Goal: Use online tool/utility: Utilize a website feature to perform a specific function

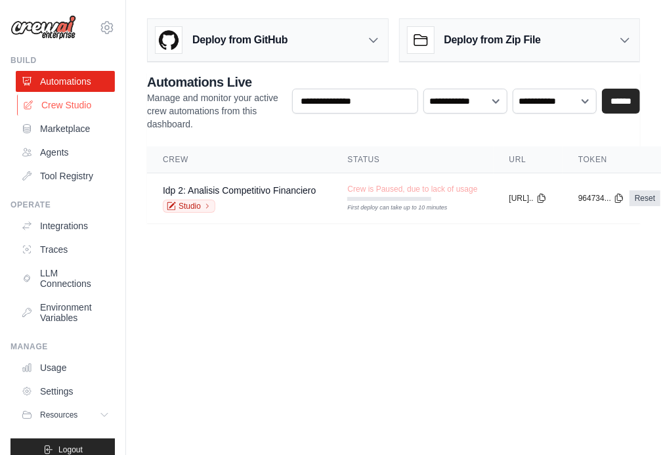
click at [61, 110] on link "Crew Studio" at bounding box center [66, 105] width 99 height 21
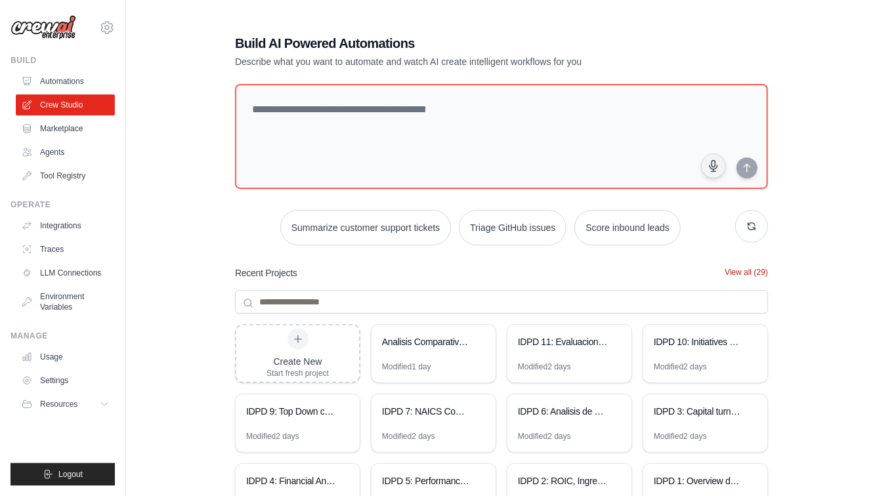
click at [660, 274] on button "View all (29)" at bounding box center [746, 272] width 43 height 11
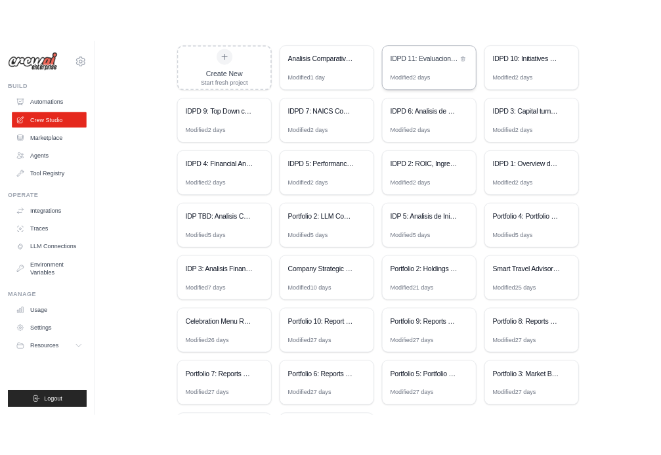
scroll to position [330, 0]
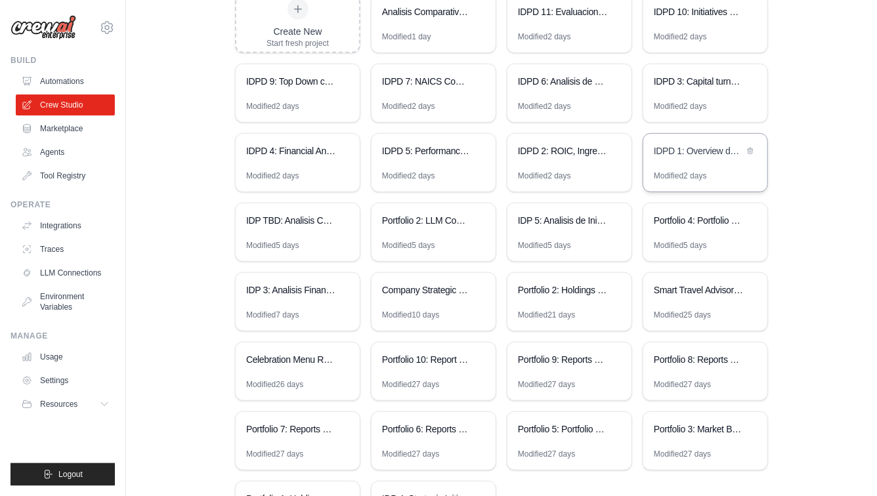
click at [660, 160] on div "IDPD 1: Overview de la compañía" at bounding box center [705, 152] width 124 height 37
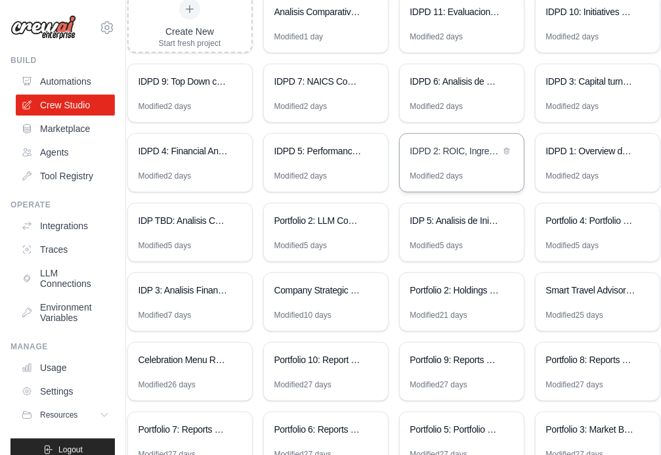
click at [448, 156] on div "IDPD 2: ROIC, Ingresos y margenes" at bounding box center [455, 150] width 90 height 13
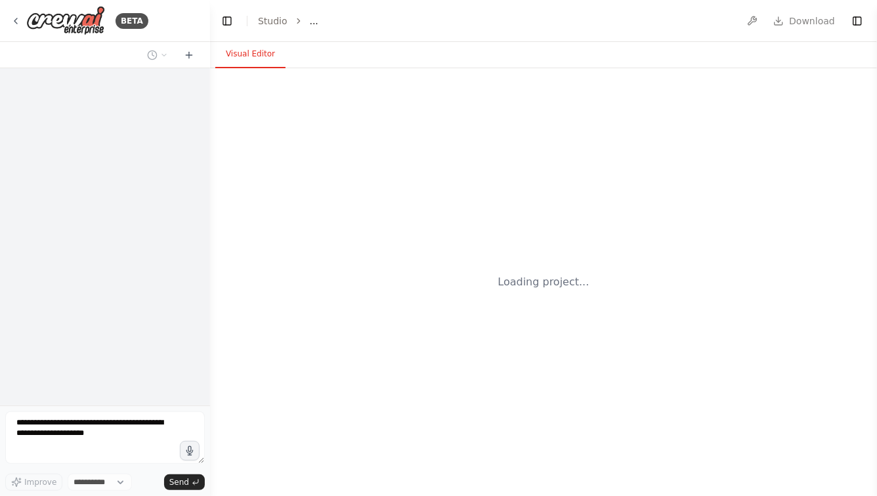
select select "****"
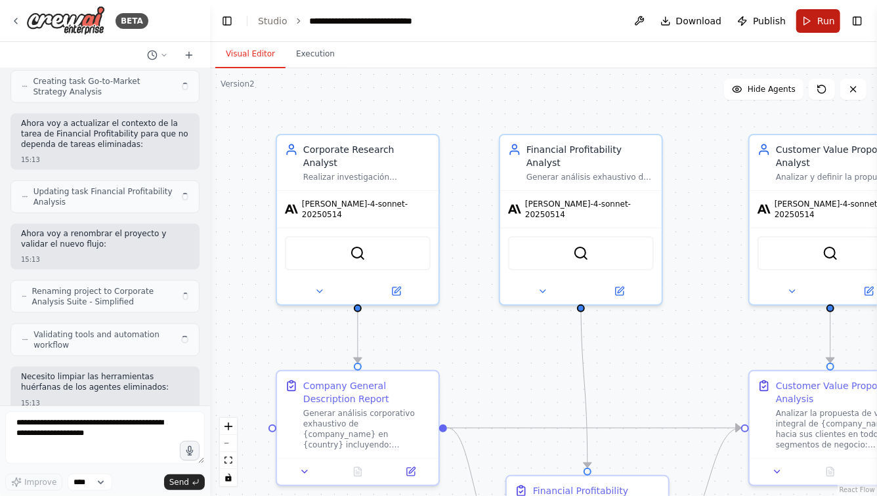
scroll to position [22129, 0]
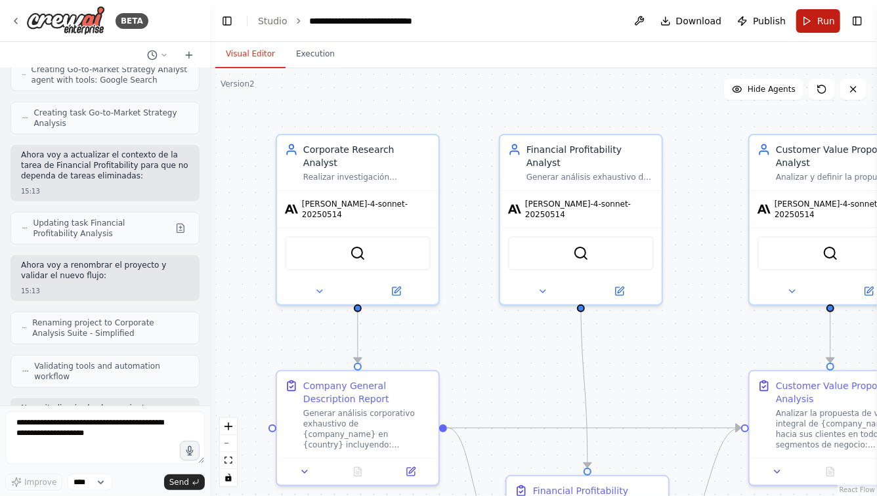
click at [815, 25] on button "Run" at bounding box center [818, 21] width 44 height 24
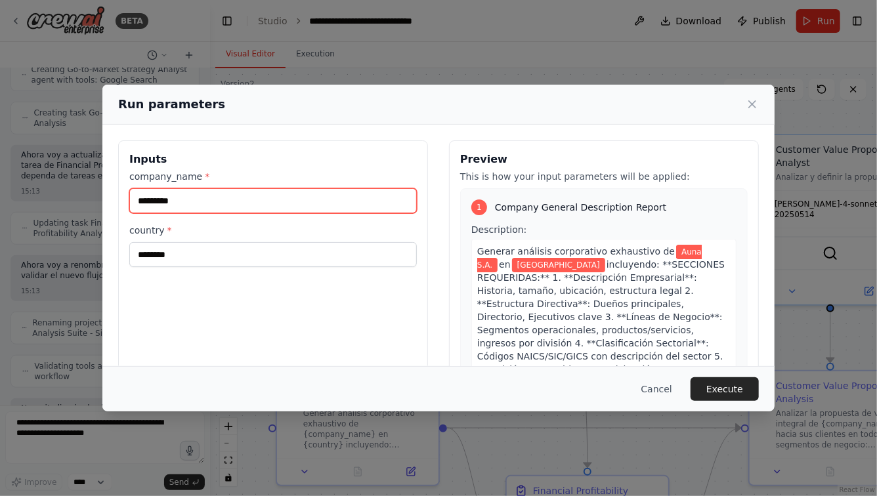
drag, startPoint x: 203, startPoint y: 205, endPoint x: 72, endPoint y: 198, distance: 130.8
click at [72, 198] on div "Run parameters Inputs company_name * ********* country * ******** Preview This …" at bounding box center [438, 248] width 877 height 496
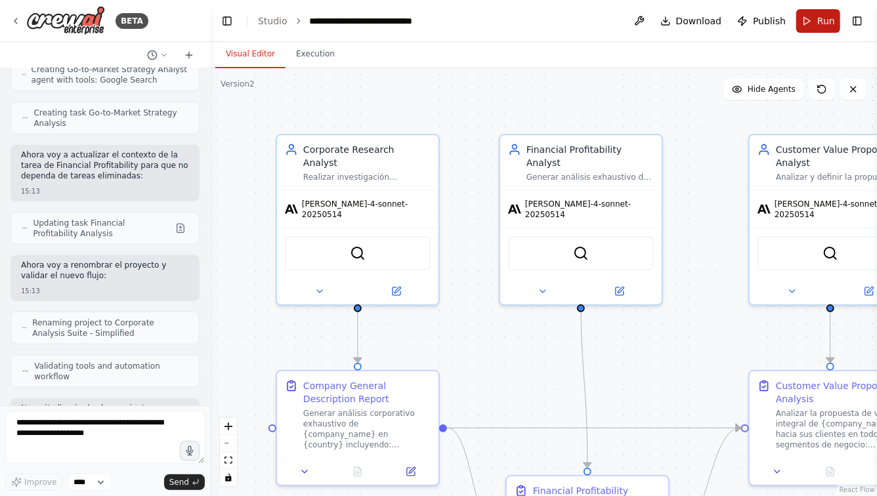
click at [813, 25] on button "Run" at bounding box center [818, 21] width 44 height 24
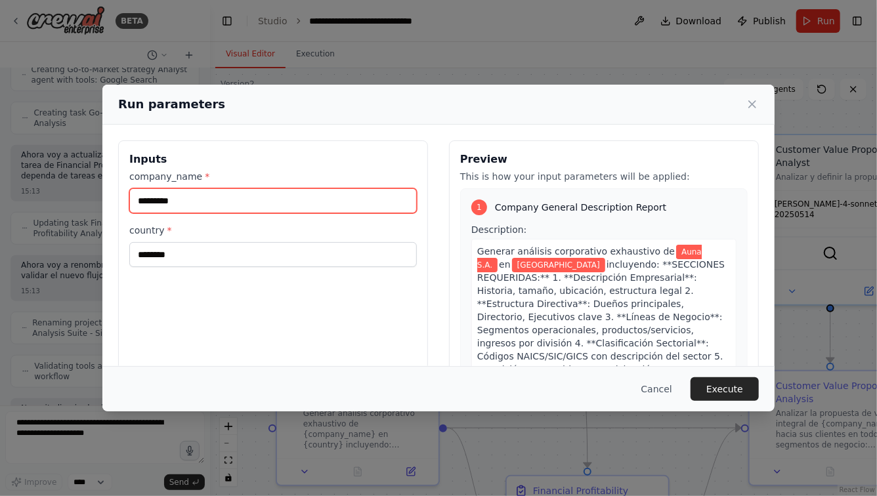
click at [192, 203] on input "*********" at bounding box center [273, 200] width 288 height 25
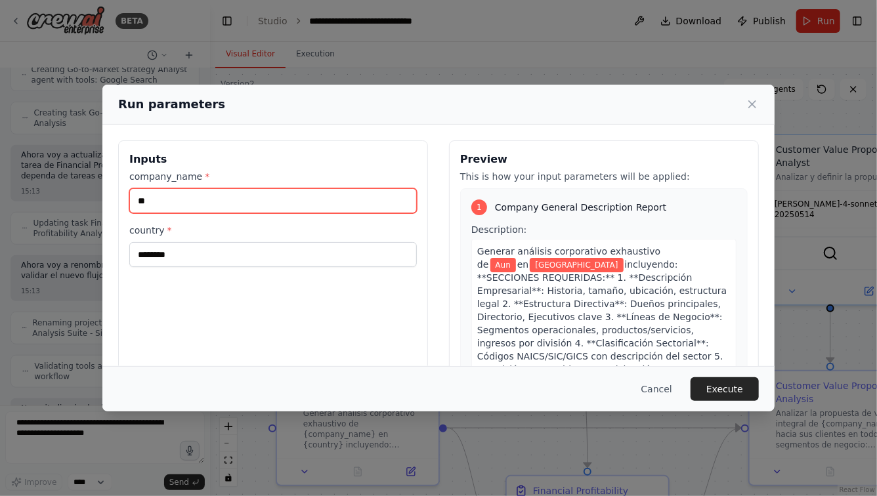
type input "*"
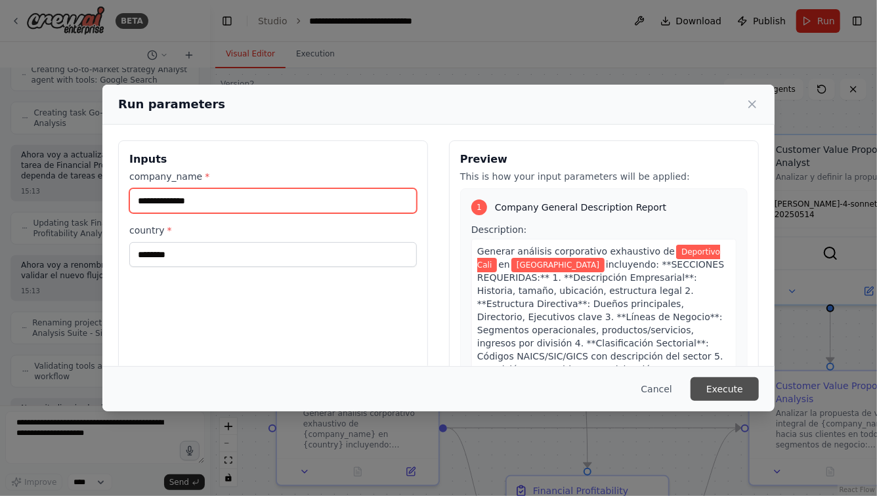
type input "**********"
click at [734, 394] on button "Execute" at bounding box center [725, 389] width 68 height 24
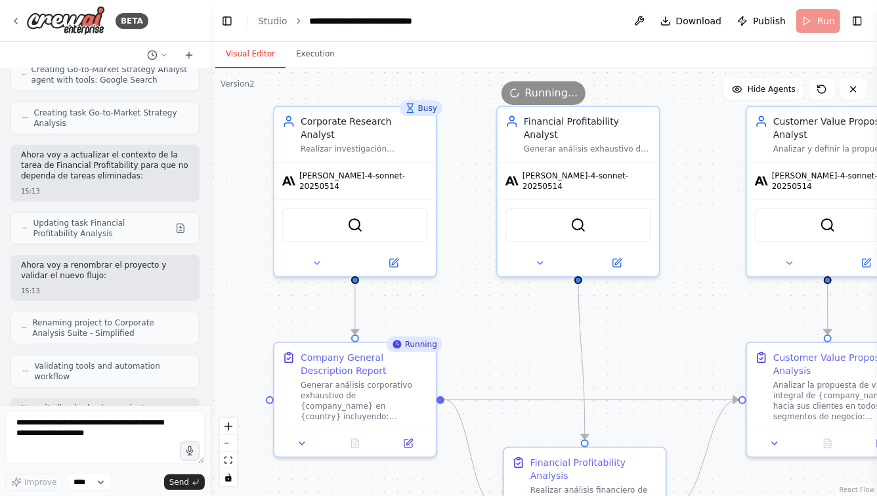
drag, startPoint x: 498, startPoint y: 328, endPoint x: 492, endPoint y: 249, distance: 79.0
click at [492, 249] on div ".deletable-edge-delete-btn { width: 20px; height: 20px; border: 0px solid #ffff…" at bounding box center [543, 282] width 667 height 428
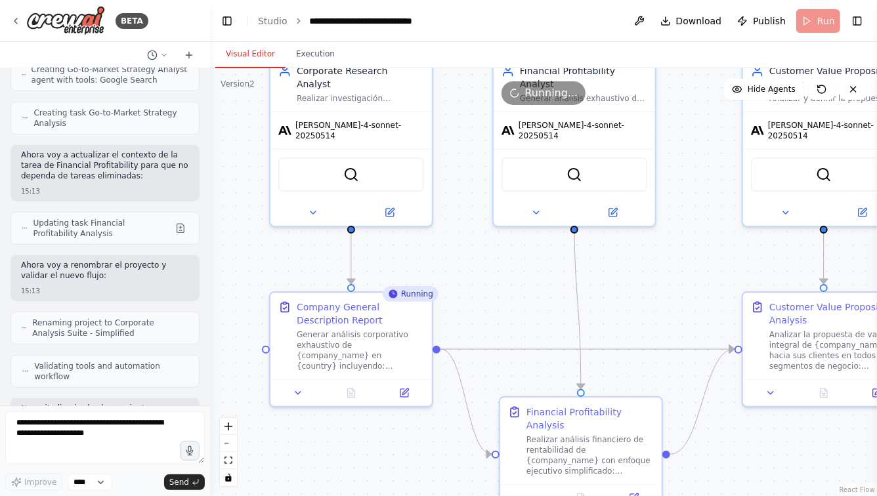
drag, startPoint x: 628, startPoint y: 271, endPoint x: 584, endPoint y: 312, distance: 59.9
click at [584, 312] on div ".deletable-edge-delete-btn { width: 20px; height: 20px; border: 0px solid #ffff…" at bounding box center [543, 282] width 667 height 428
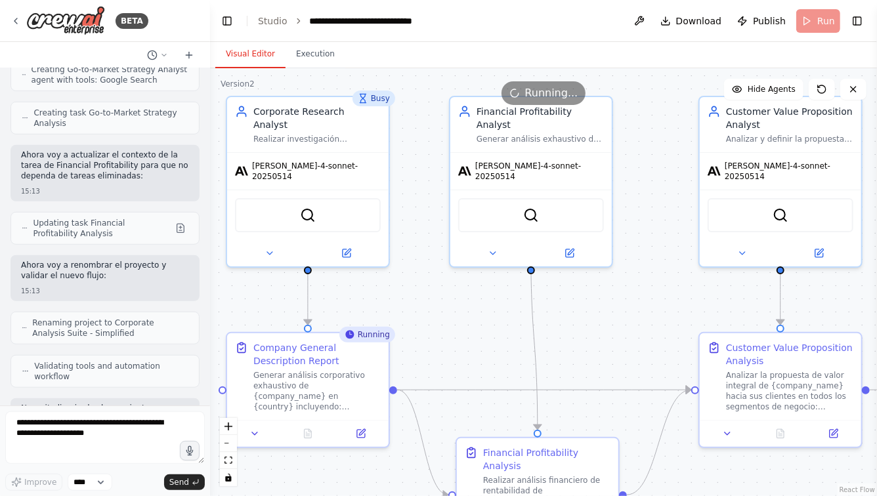
drag, startPoint x: 601, startPoint y: 305, endPoint x: 610, endPoint y: 304, distance: 8.6
click at [608, 304] on div ".deletable-edge-delete-btn { width: 20px; height: 20px; border: 0px solid #ffff…" at bounding box center [543, 282] width 667 height 428
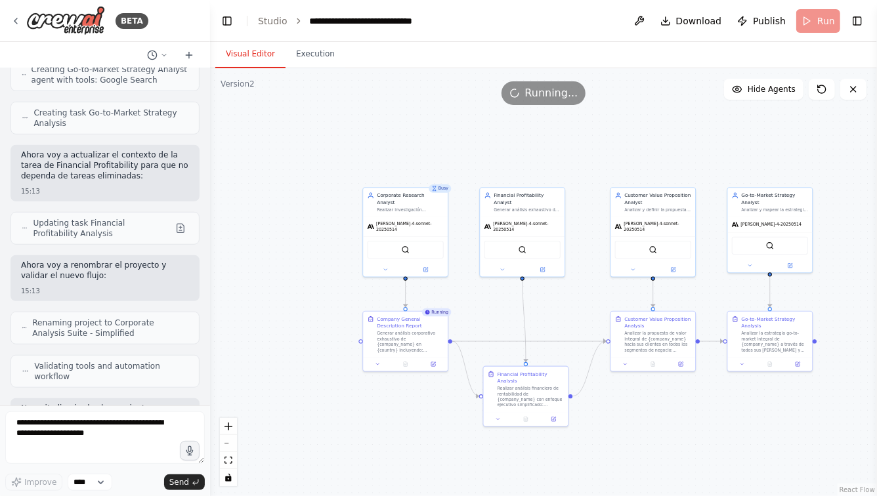
drag, startPoint x: 623, startPoint y: 305, endPoint x: 553, endPoint y: 286, distance: 72.8
click at [553, 287] on div ".deletable-edge-delete-btn { width: 20px; height: 20px; border: 0px solid #ffff…" at bounding box center [543, 282] width 667 height 428
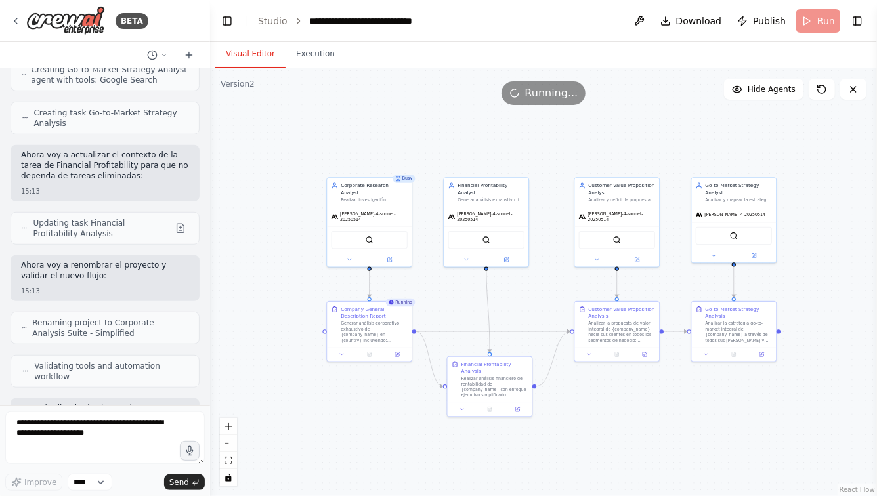
drag, startPoint x: 444, startPoint y: 147, endPoint x: 406, endPoint y: 147, distance: 38.1
click at [408, 147] on div ".deletable-edge-delete-btn { width: 20px; height: 20px; border: 0px solid #ffff…" at bounding box center [543, 282] width 667 height 428
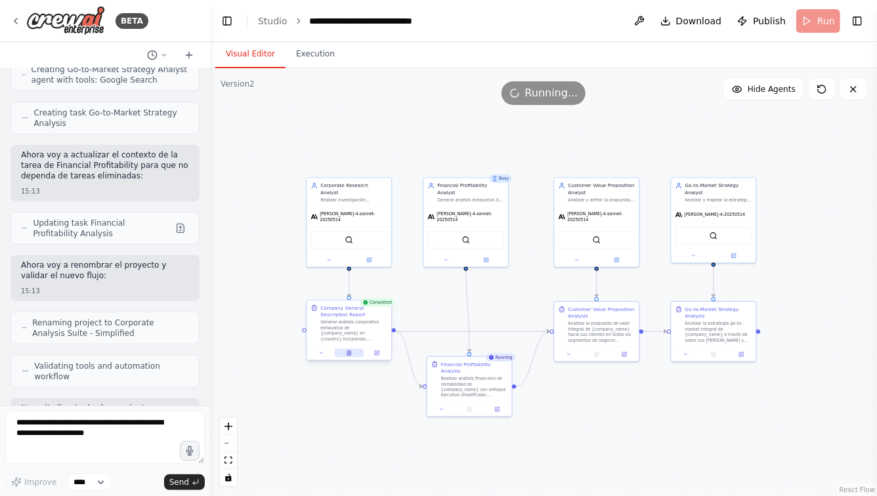
click at [349, 352] on icon at bounding box center [349, 353] width 4 height 5
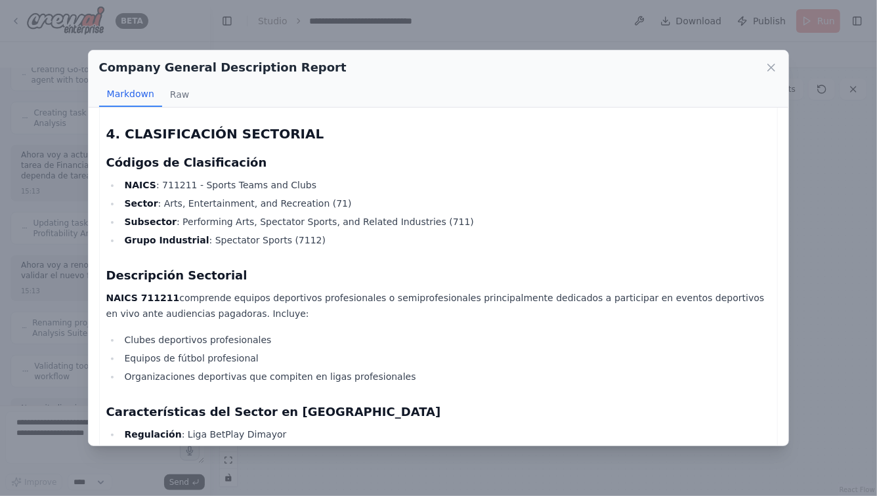
scroll to position [1602, 0]
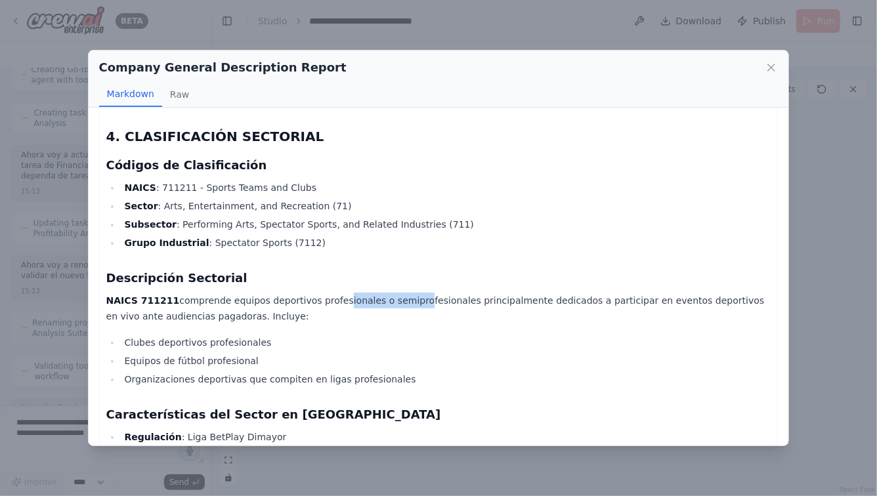
drag, startPoint x: 325, startPoint y: 245, endPoint x: 451, endPoint y: 245, distance: 126.0
click at [444, 293] on p "NAICS 711211 comprende equipos deportivos profesionales o semiprofesionales pri…" at bounding box center [438, 309] width 665 height 32
drag, startPoint x: 287, startPoint y: 242, endPoint x: 469, endPoint y: 247, distance: 182.6
click at [461, 293] on p "NAICS 711211 comprende equipos deportivos profesionales o semiprofesionales pri…" at bounding box center [438, 309] width 665 height 32
drag, startPoint x: 540, startPoint y: 240, endPoint x: 678, endPoint y: 244, distance: 138.5
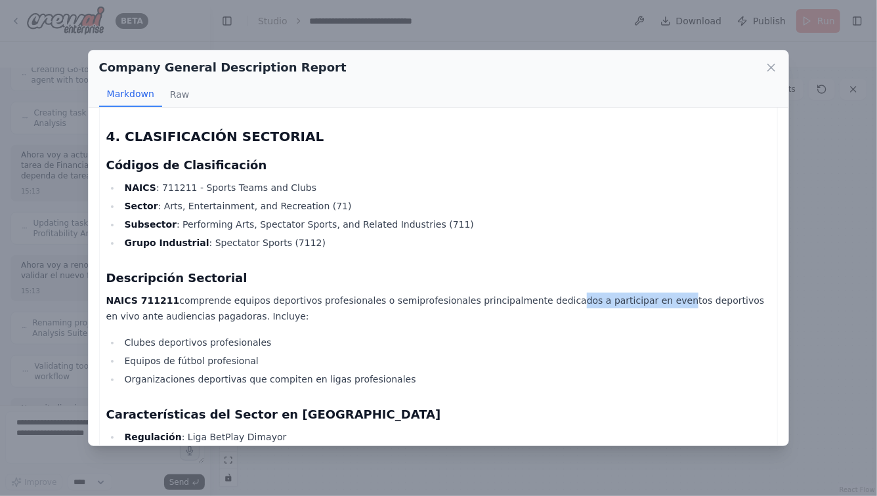
click at [670, 293] on p "NAICS 711211 comprende equipos deportivos profesionales o semiprofesionales pri…" at bounding box center [438, 309] width 665 height 32
click at [224, 293] on p "NAICS 711211 comprende equipos deportivos profesionales o semiprofesionales pri…" at bounding box center [438, 309] width 665 height 32
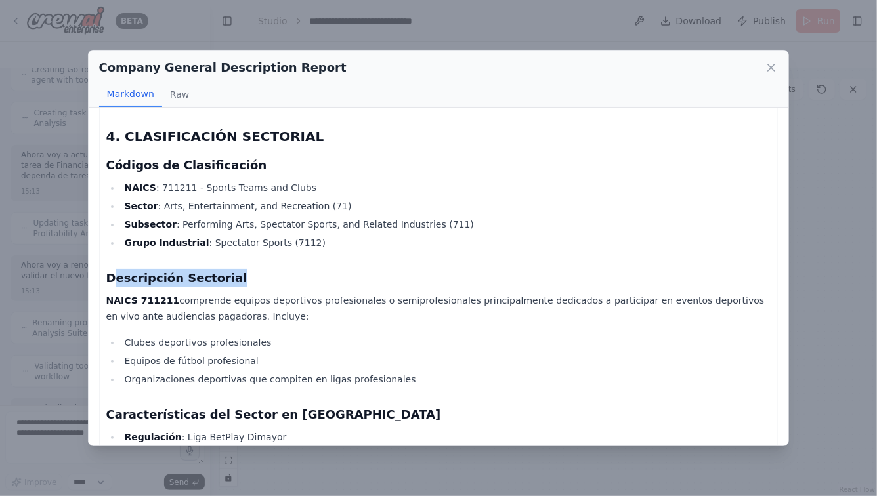
drag, startPoint x: 114, startPoint y: 224, endPoint x: 279, endPoint y: 224, distance: 164.8
click at [272, 269] on h3 "Descripción Sectorial" at bounding box center [438, 278] width 665 height 18
click at [769, 64] on icon at bounding box center [771, 67] width 13 height 13
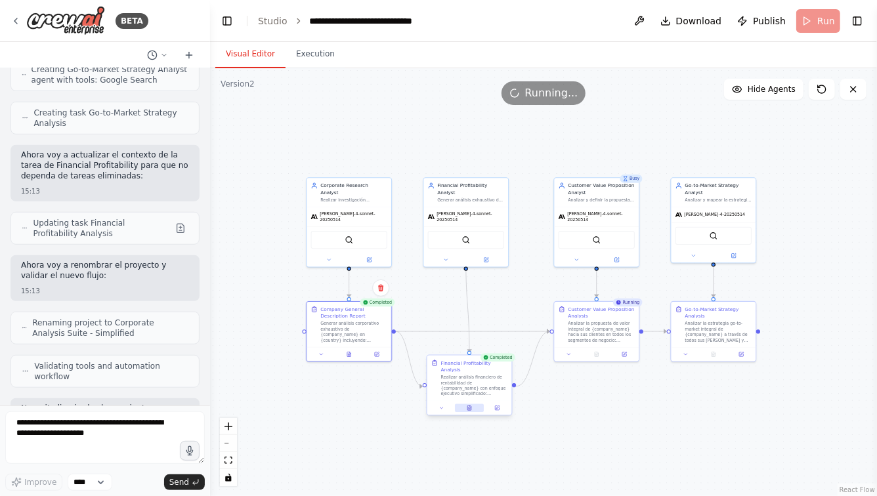
click at [471, 408] on icon at bounding box center [469, 408] width 4 height 5
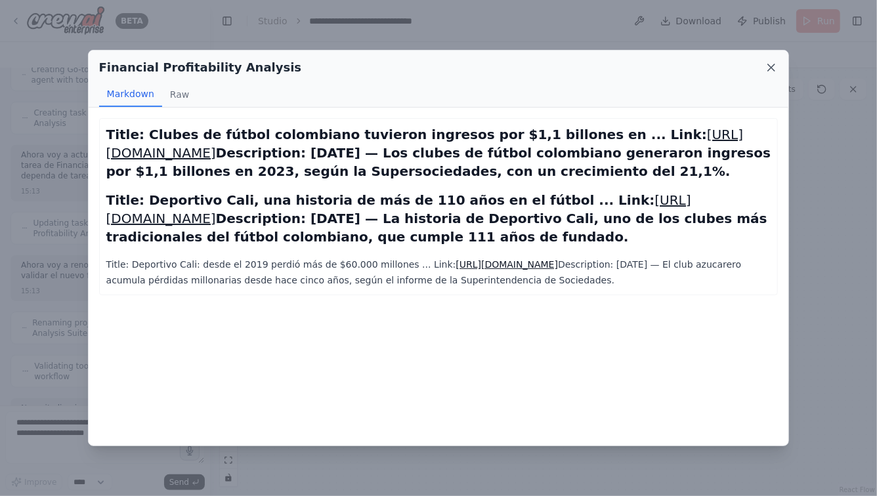
click at [772, 68] on icon at bounding box center [771, 67] width 13 height 13
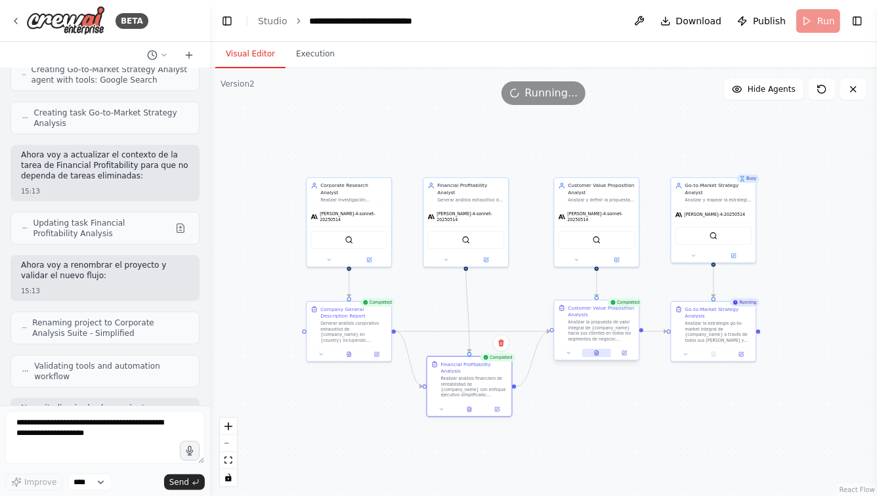
click at [595, 352] on icon at bounding box center [597, 353] width 4 height 5
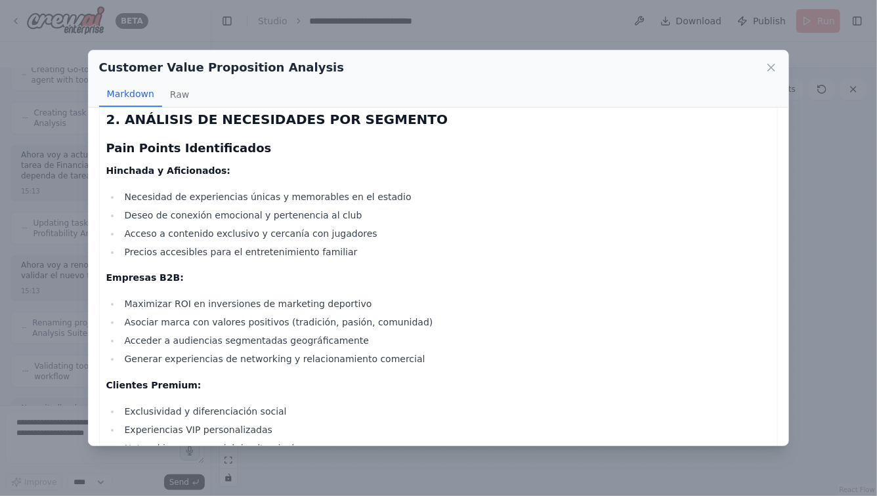
scroll to position [568, 0]
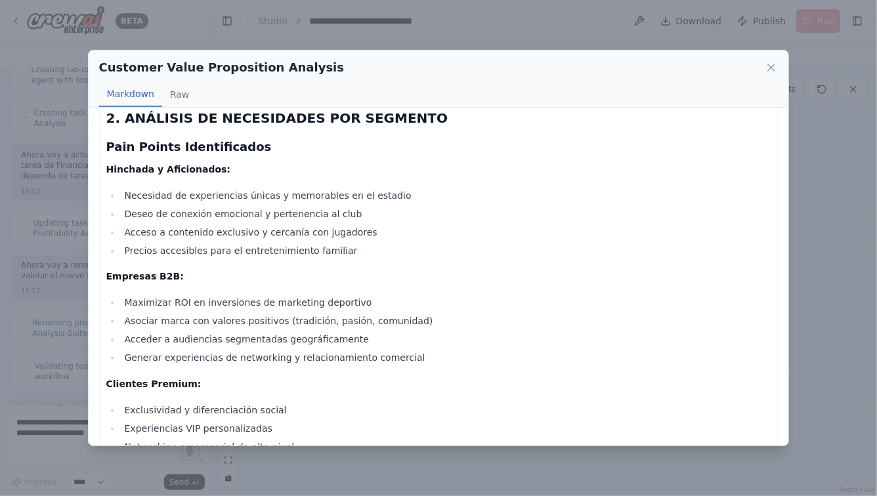
drag, startPoint x: 207, startPoint y: 184, endPoint x: 297, endPoint y: 185, distance: 89.9
click at [291, 206] on li "Deseo de conexión emocional y pertenencia al club" at bounding box center [446, 214] width 650 height 16
drag, startPoint x: 185, startPoint y: 194, endPoint x: 263, endPoint y: 194, distance: 78.1
click at [257, 206] on li "Deseo de conexión emocional y pertenencia al club" at bounding box center [446, 214] width 650 height 16
drag, startPoint x: 198, startPoint y: 280, endPoint x: 297, endPoint y: 280, distance: 99.1
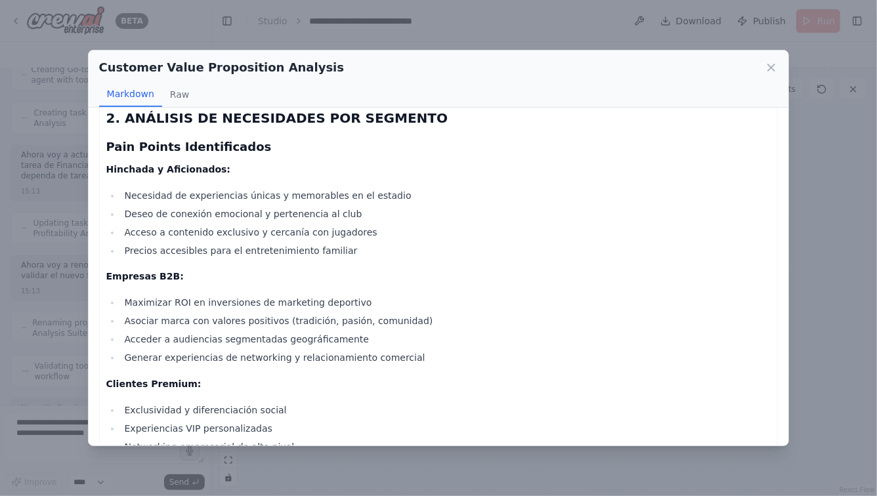
click at [297, 295] on li "Maximizar ROI en inversiones de marketing deportivo" at bounding box center [446, 303] width 650 height 16
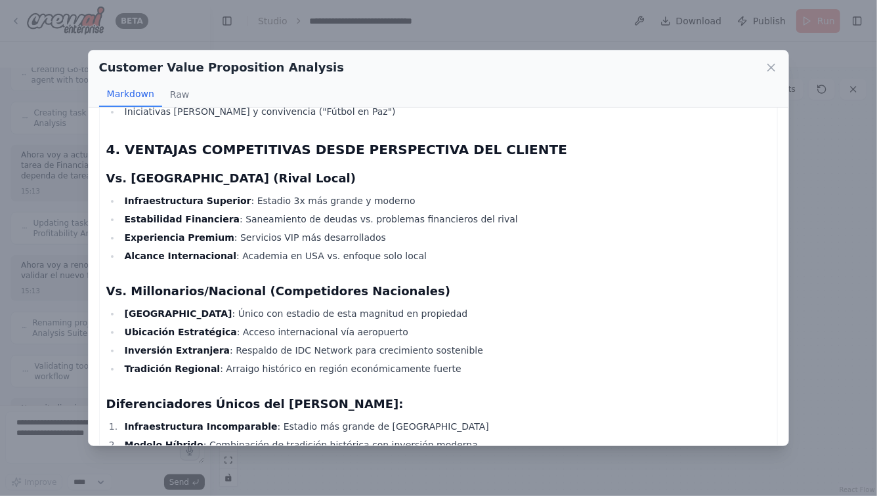
scroll to position [1905, 0]
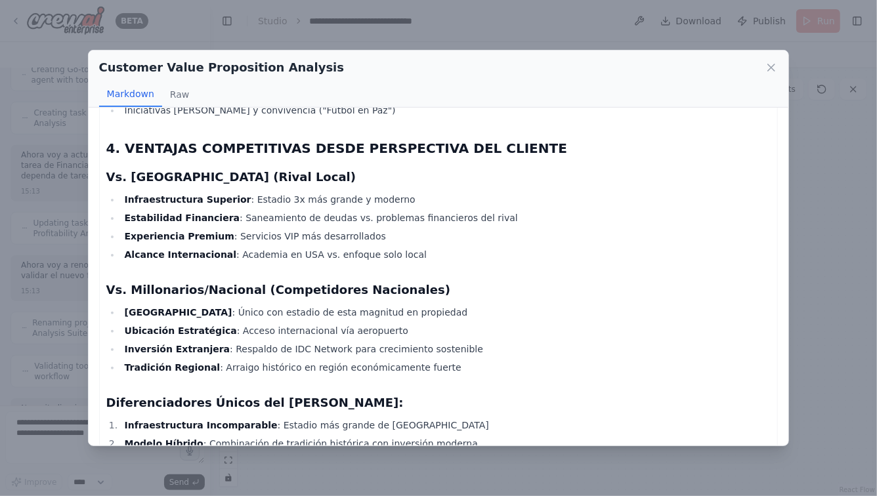
drag, startPoint x: 257, startPoint y: 191, endPoint x: 330, endPoint y: 194, distance: 73.6
click at [297, 210] on li "Estabilidad Financiera : Saneamiento de deudas vs. problemas financieros del ri…" at bounding box center [446, 218] width 650 height 16
drag, startPoint x: 238, startPoint y: 210, endPoint x: 301, endPoint y: 210, distance: 63.0
click at [297, 228] on li "Experiencia Premium : Servicios VIP más desarrollados" at bounding box center [446, 236] width 650 height 16
drag, startPoint x: 232, startPoint y: 229, endPoint x: 326, endPoint y: 232, distance: 93.9
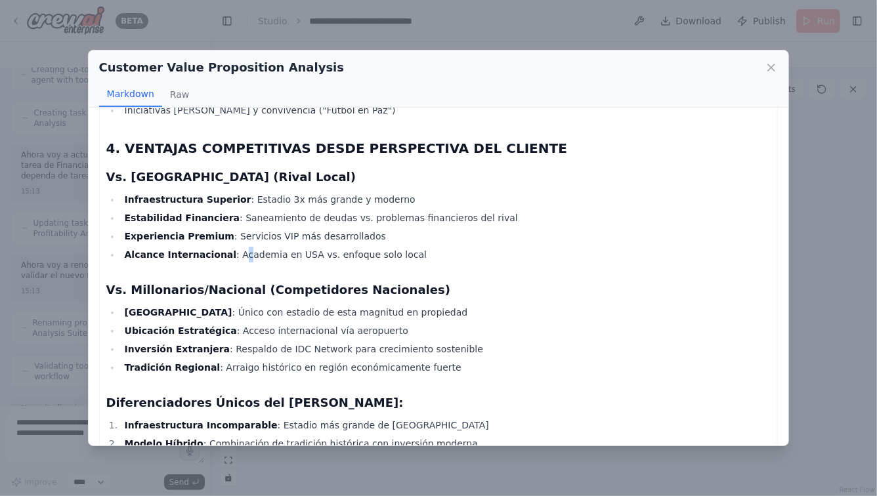
click at [323, 247] on li "Alcance Internacional : Academia en USA vs. enfoque solo local" at bounding box center [446, 255] width 650 height 16
click at [294, 228] on li "Experiencia Premium : Servicios VIP más desarrollados" at bounding box center [446, 236] width 650 height 16
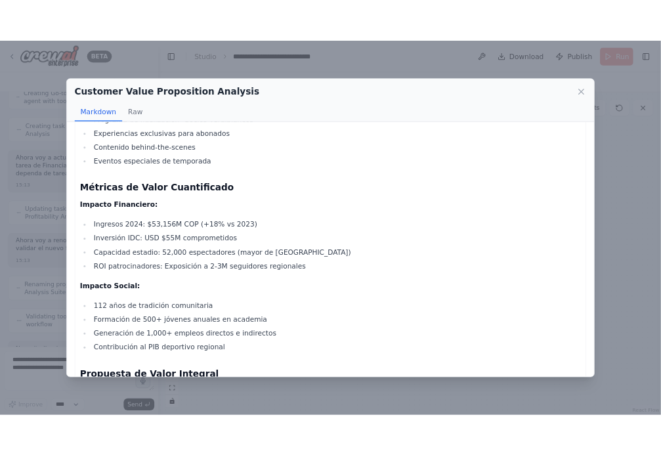
scroll to position [3029, 0]
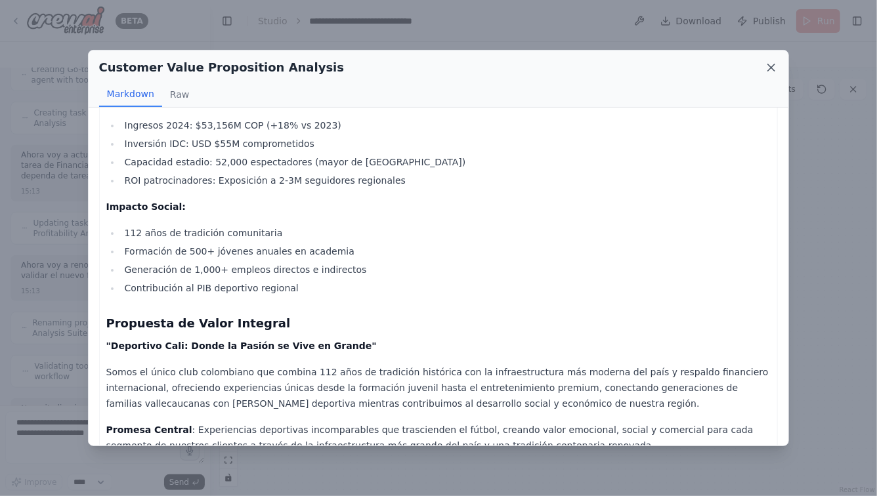
click at [775, 68] on icon at bounding box center [771, 67] width 13 height 13
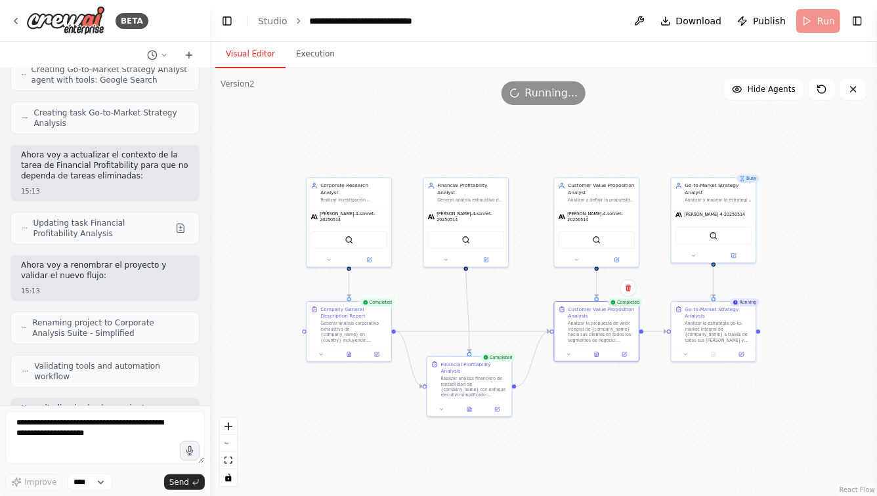
click at [841, 258] on div ".deletable-edge-delete-btn { width: 20px; height: 20px; border: 0px solid #ffff…" at bounding box center [543, 282] width 667 height 428
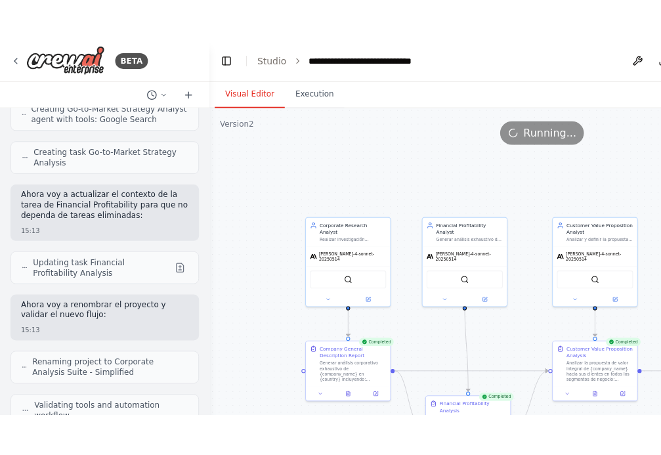
scroll to position [22129, 0]
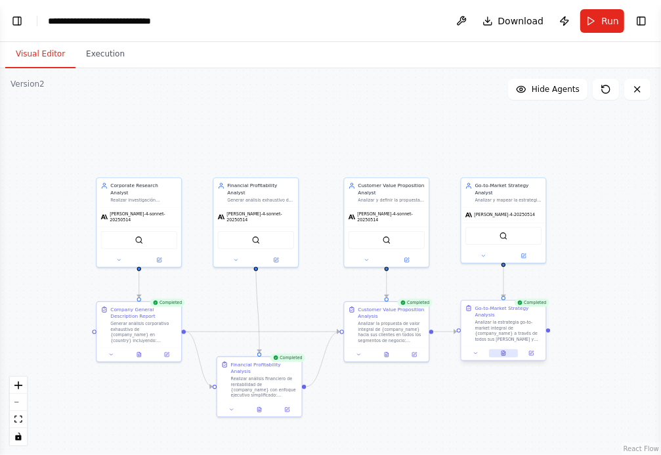
click at [501, 354] on icon at bounding box center [503, 353] width 4 height 5
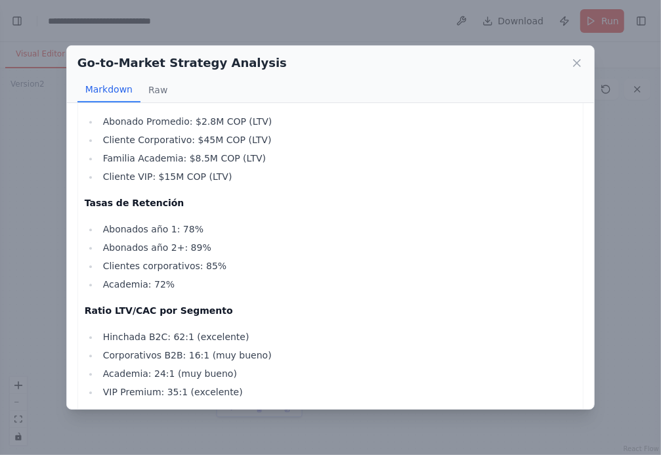
scroll to position [4372, 0]
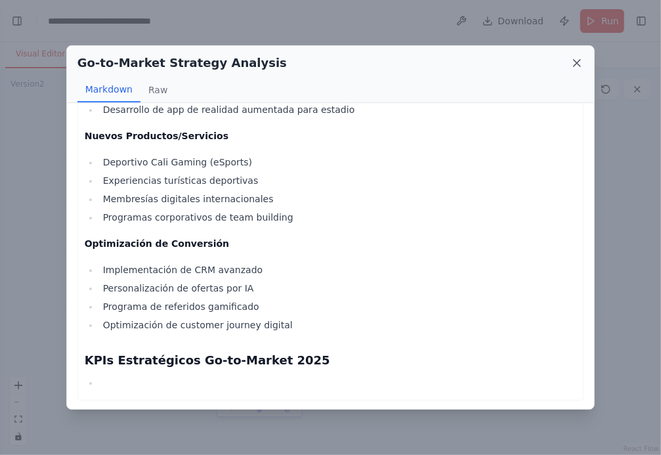
click at [576, 62] on icon at bounding box center [577, 63] width 7 height 7
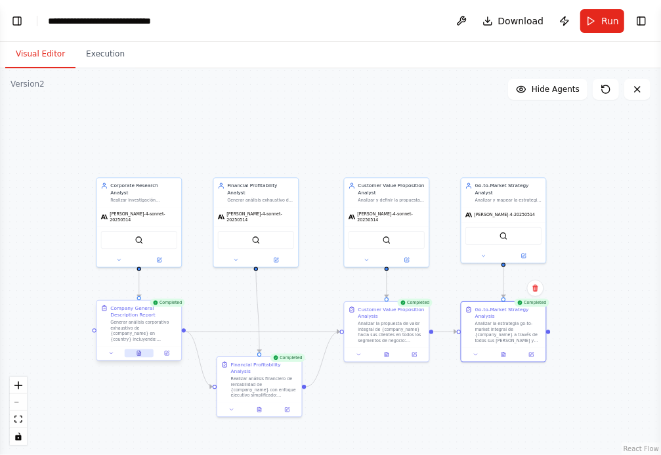
click at [139, 351] on icon at bounding box center [139, 353] width 4 height 5
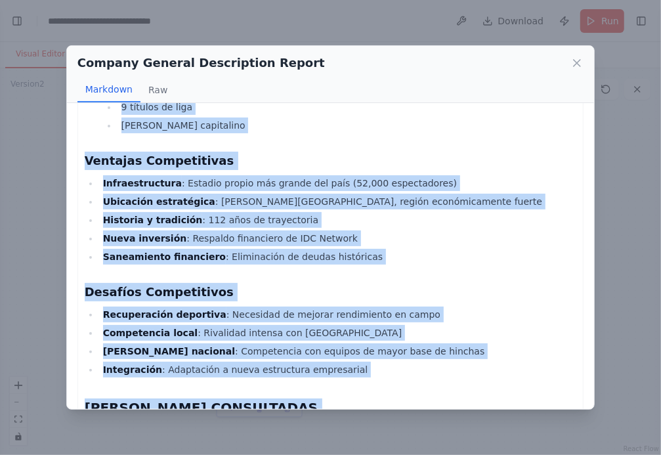
scroll to position [2895, 0]
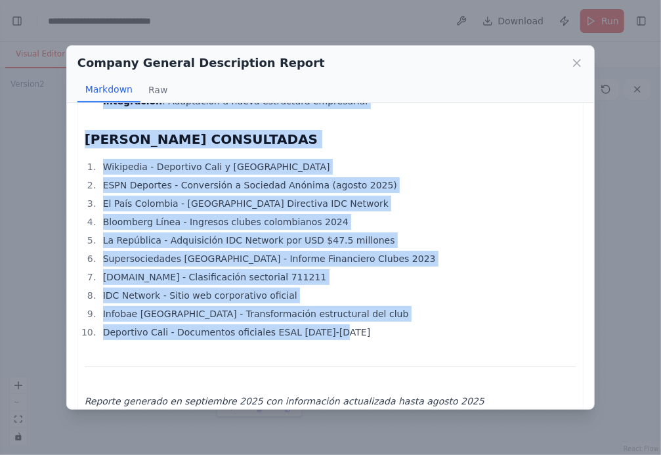
drag, startPoint x: 84, startPoint y: 129, endPoint x: 350, endPoint y: 319, distance: 326.6
copy div "ANÁLISIS CORPORATIVO EXHAUSTIVO - DEPORTIVO CALI S.A. 1. PERFIL EMPRESARIAL COM…"
click at [579, 62] on icon at bounding box center [576, 62] width 13 height 13
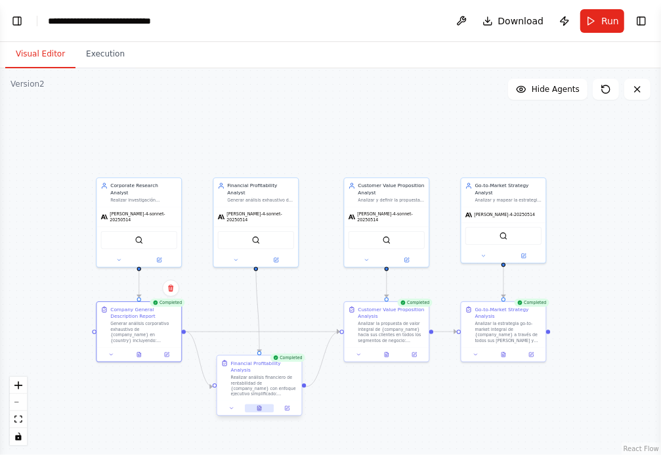
click at [263, 407] on button at bounding box center [259, 408] width 29 height 9
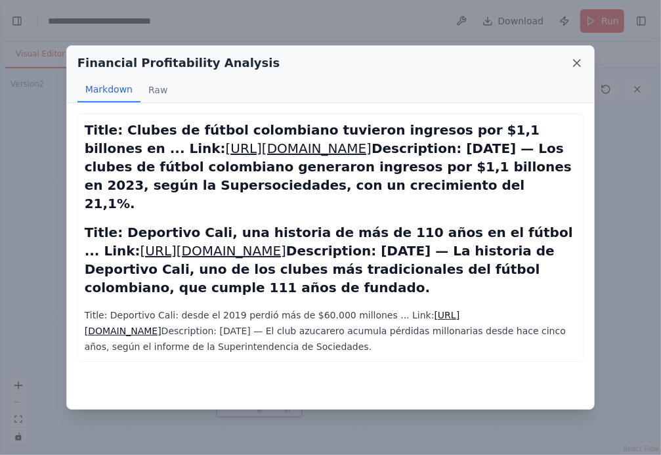
click at [576, 64] on icon at bounding box center [577, 63] width 7 height 7
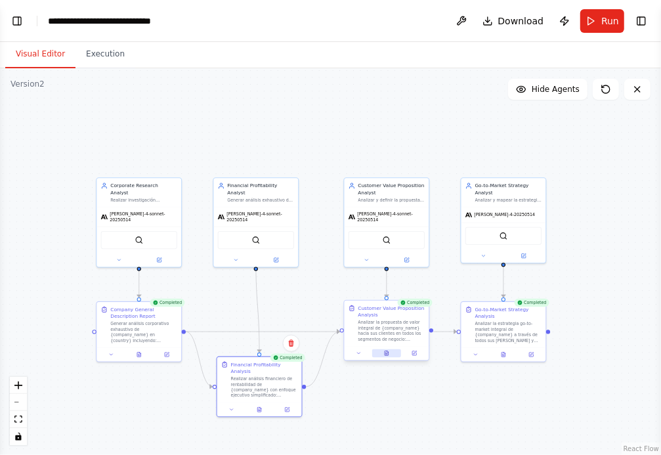
click at [387, 353] on icon at bounding box center [387, 353] width 4 height 5
click at [383, 351] on button at bounding box center [386, 353] width 29 height 9
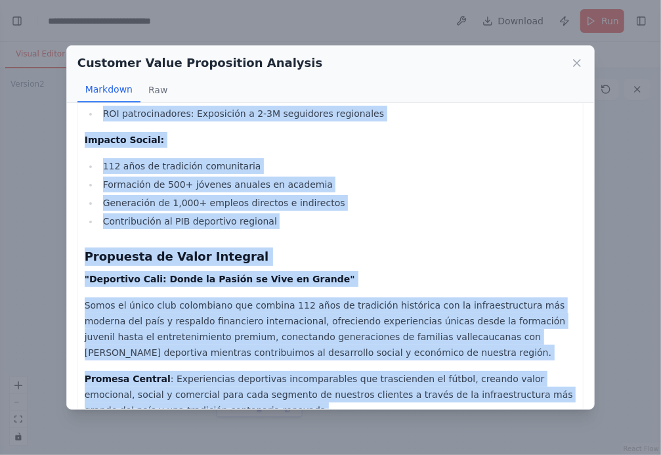
scroll to position [3133, 0]
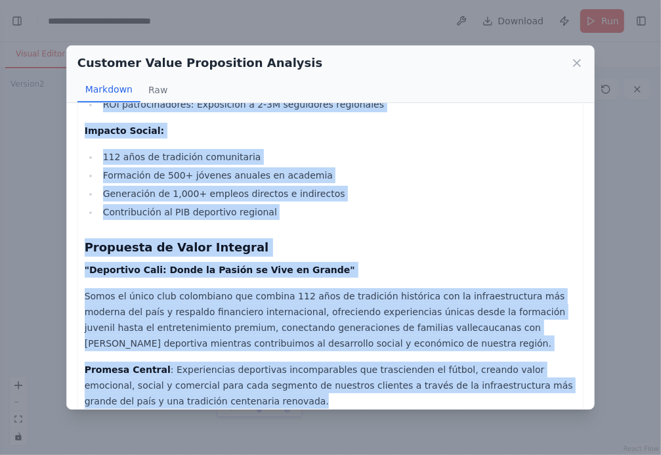
drag, startPoint x: 86, startPoint y: 136, endPoint x: 227, endPoint y: 406, distance: 304.5
click at [227, 406] on div "ANÁLISIS DE PROPUESTA DE VALOR INTEGRAL - DEPORTIVO CALI S.A. 1. MAPA DE SEGMEN…" at bounding box center [331, 255] width 528 height 305
copy div "ANÁLISIS DE PROPUESTA DE VALOR INTEGRAL - DEPORTIVO CALI S.A. 1. MAPA DE SEGMEN…"
click at [573, 63] on icon at bounding box center [576, 62] width 13 height 13
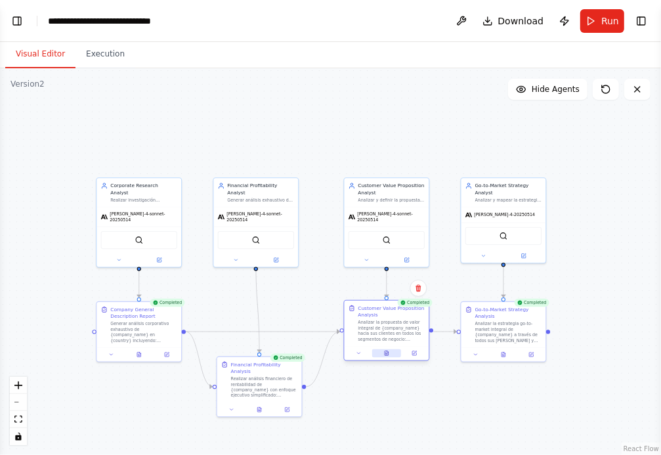
click at [385, 352] on icon at bounding box center [387, 353] width 4 height 5
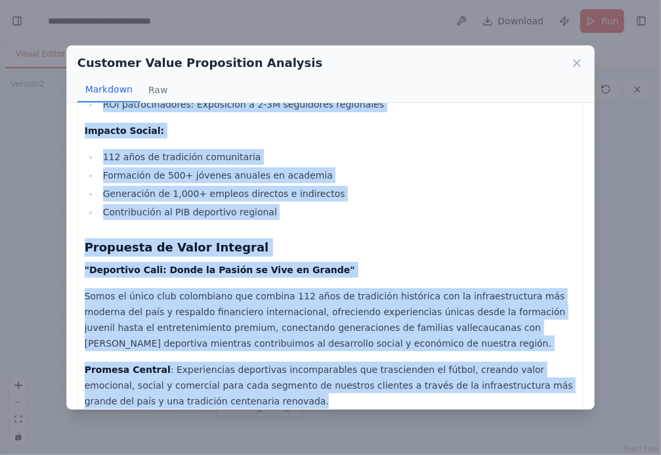
drag, startPoint x: 85, startPoint y: 133, endPoint x: 248, endPoint y: 383, distance: 298.4
copy div "ANÁLISIS DE PROPUESTA DE VALOR INTEGRAL - DEPORTIVO CALI S.A. 1. MAPA DE SEGMEN…"
click at [574, 64] on icon at bounding box center [576, 62] width 13 height 13
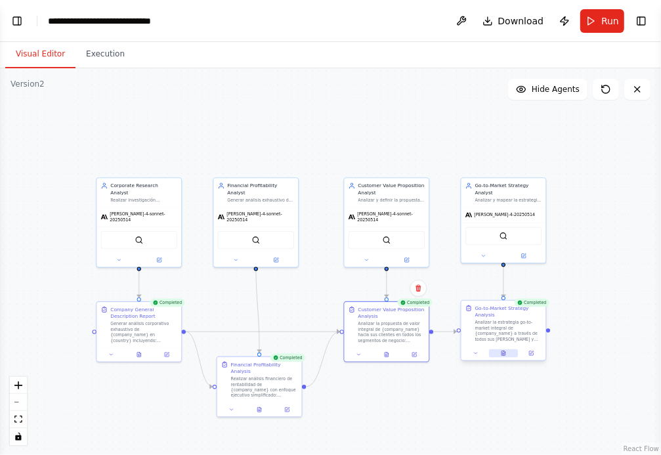
click at [504, 351] on icon at bounding box center [504, 351] width 1 height 1
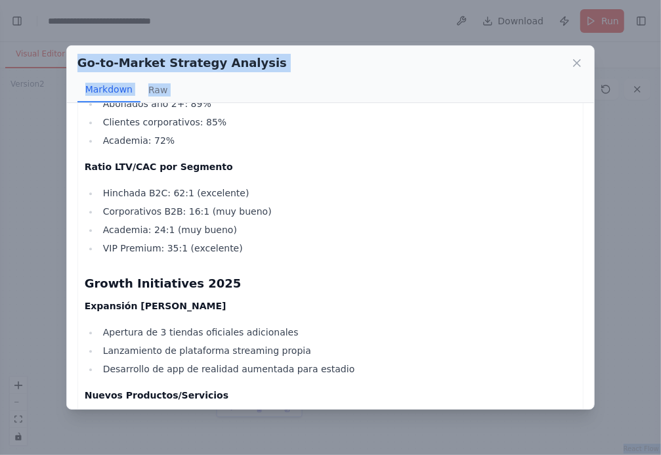
scroll to position [4372, 0]
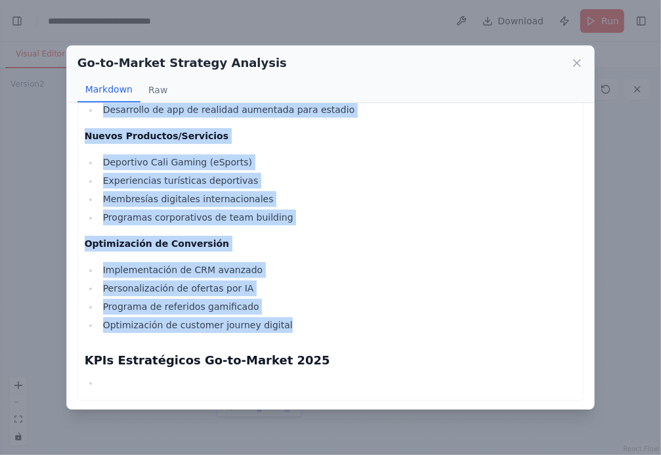
drag, startPoint x: 85, startPoint y: 131, endPoint x: 292, endPoint y: 318, distance: 279.3
copy div "ANÁLISIS GO-TO-MARKET INTEGRAL - DEPORTIVO CALI S.A. 1. ARQUITECTURA DE CANALES…"
click at [578, 61] on icon at bounding box center [576, 62] width 13 height 13
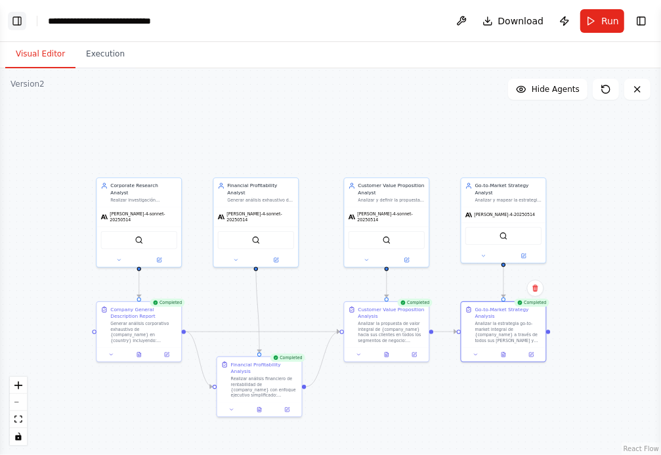
click at [17, 20] on button "Toggle Left Sidebar" at bounding box center [17, 21] width 18 height 18
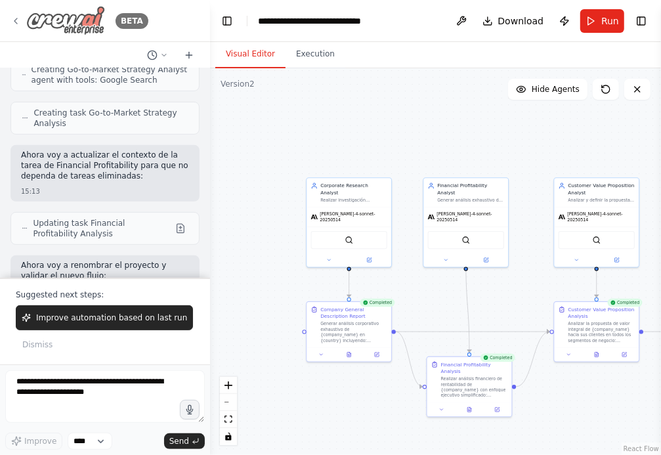
click at [58, 18] on img at bounding box center [65, 21] width 79 height 30
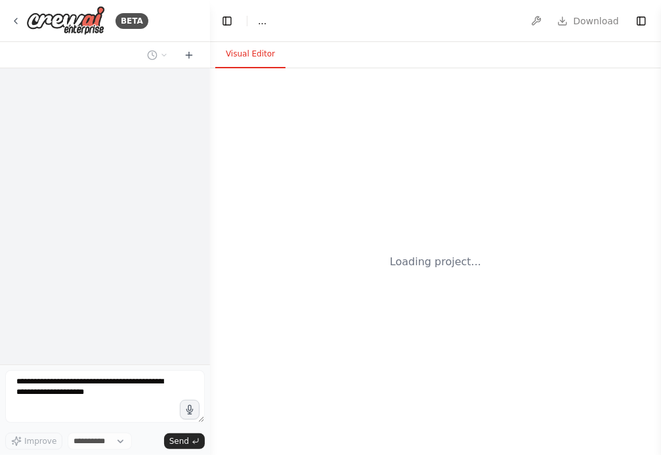
select select "****"
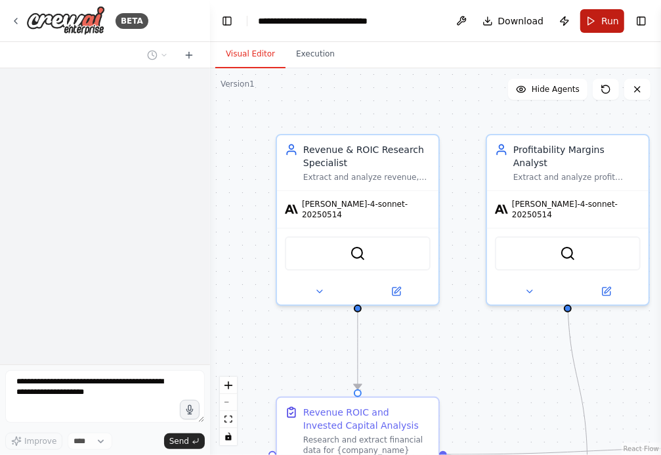
click at [593, 22] on button "Run" at bounding box center [602, 21] width 44 height 24
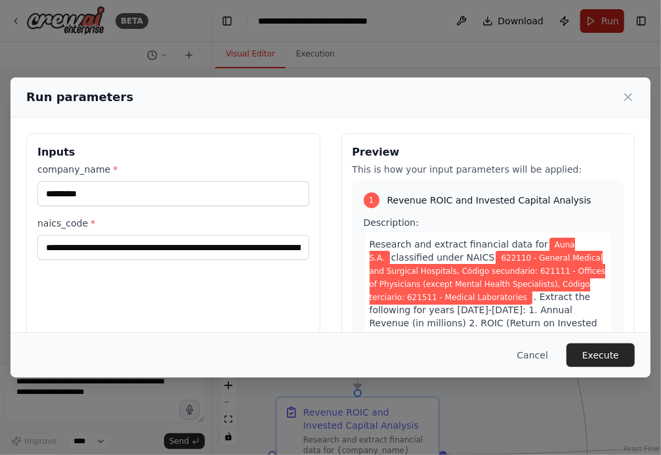
scroll to position [35705, 0]
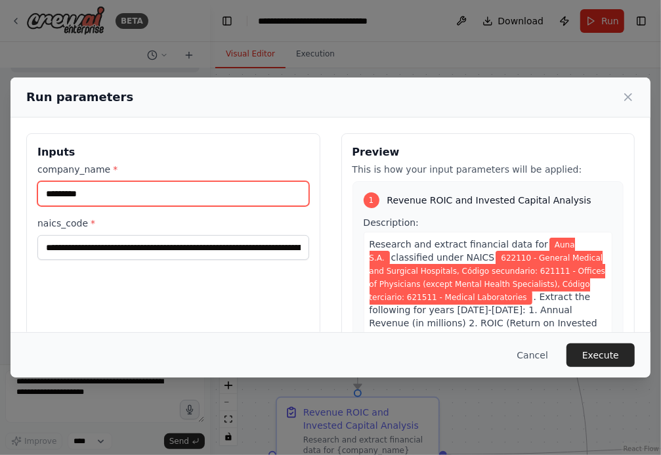
drag, startPoint x: 140, startPoint y: 194, endPoint x: -100, endPoint y: 191, distance: 240.3
click at [0, 191] on html "BETA Hello! I'm the CrewAI assistant. What kind of automation do you want to bu…" at bounding box center [330, 227] width 661 height 455
type input "**********"
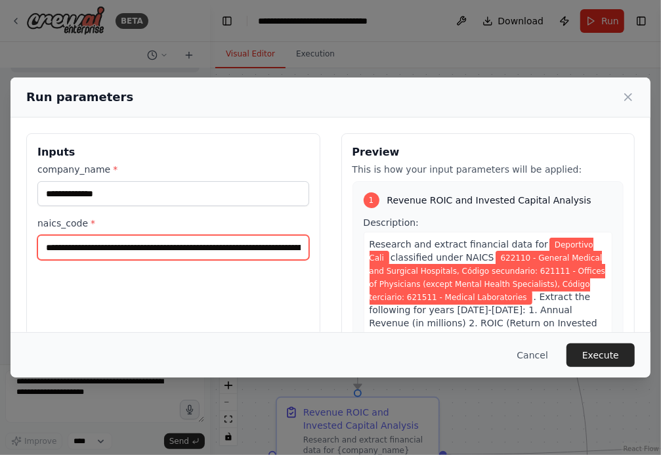
scroll to position [0, 518]
drag, startPoint x: 46, startPoint y: 249, endPoint x: 376, endPoint y: 246, distance: 330.2
click at [376, 246] on div "**********" at bounding box center [330, 288] width 608 height 311
paste input "text"
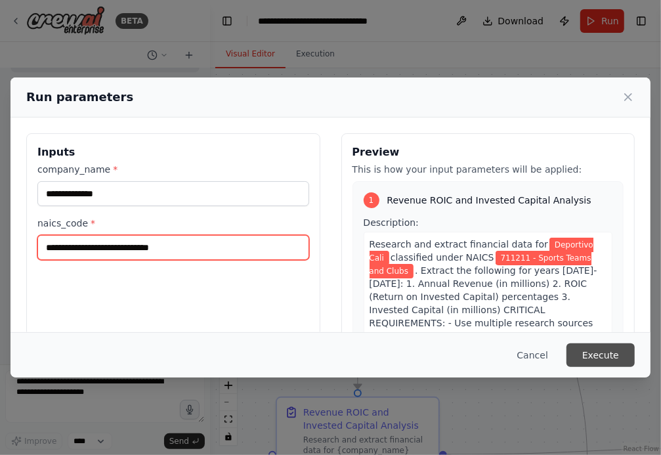
type input "**********"
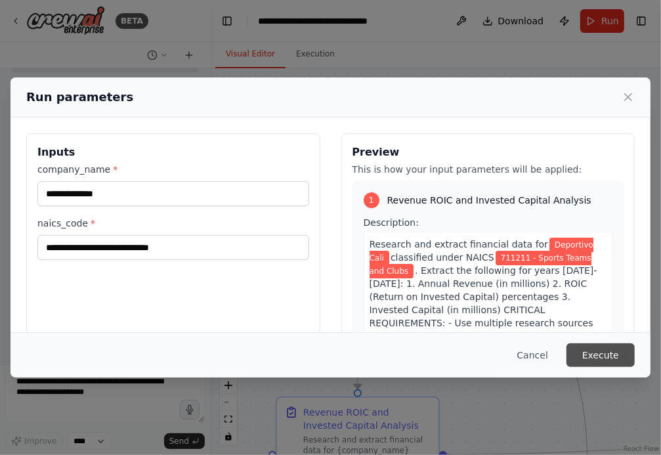
click at [600, 352] on button "Execute" at bounding box center [600, 355] width 68 height 24
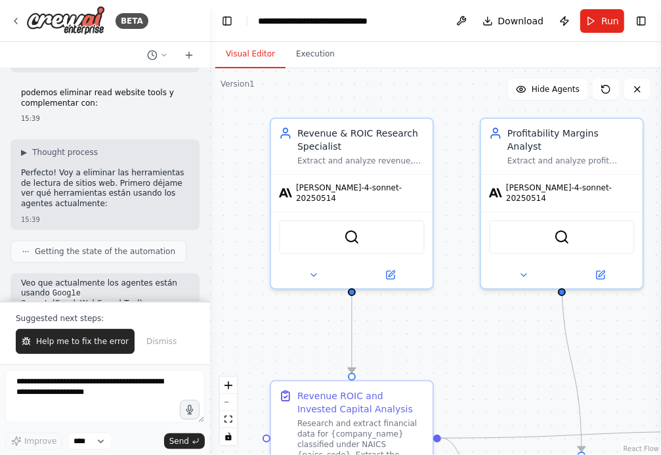
drag, startPoint x: 496, startPoint y: 358, endPoint x: 469, endPoint y: 259, distance: 102.9
click at [469, 259] on div ".deletable-edge-delete-btn { width: 20px; height: 20px; border: 0px solid #ffff…" at bounding box center [435, 261] width 451 height 387
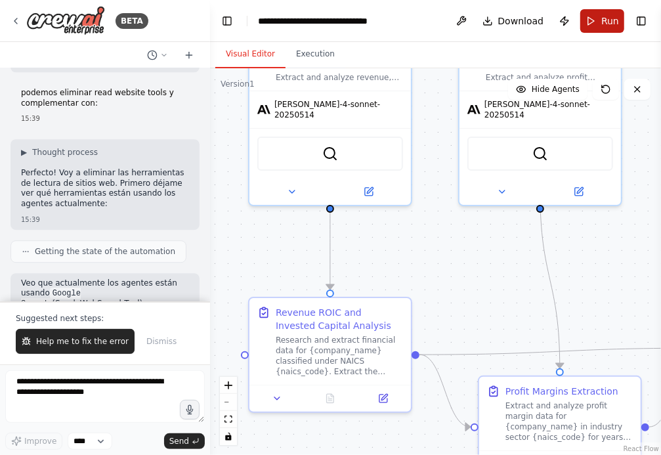
click at [598, 20] on button "Run" at bounding box center [602, 21] width 44 height 24
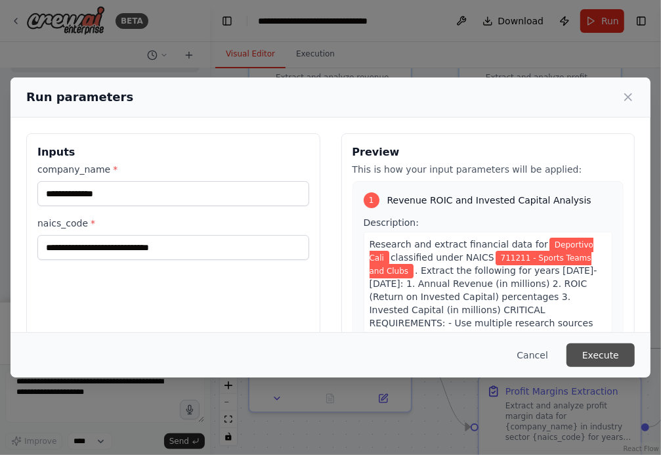
click at [598, 351] on button "Execute" at bounding box center [600, 355] width 68 height 24
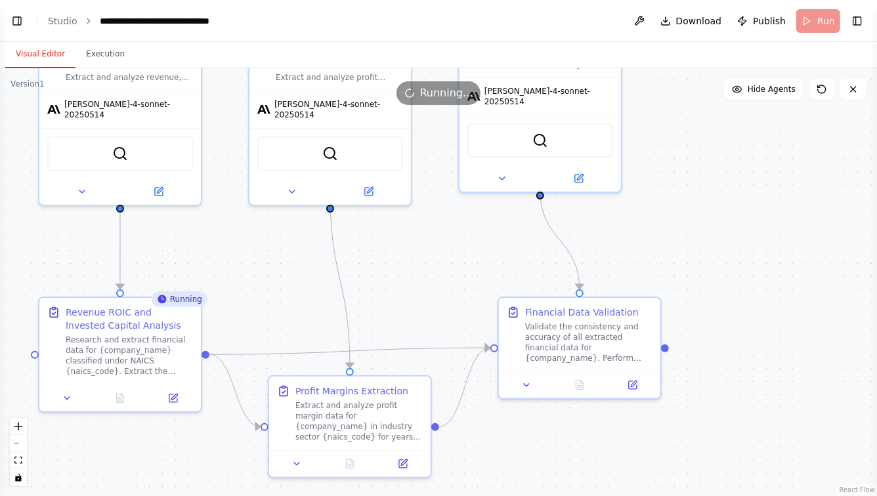
drag, startPoint x: 423, startPoint y: 253, endPoint x: 476, endPoint y: 189, distance: 83.0
click at [475, 189] on div ".deletable-edge-delete-btn { width: 20px; height: 20px; border: 0px solid #ffff…" at bounding box center [438, 282] width 877 height 428
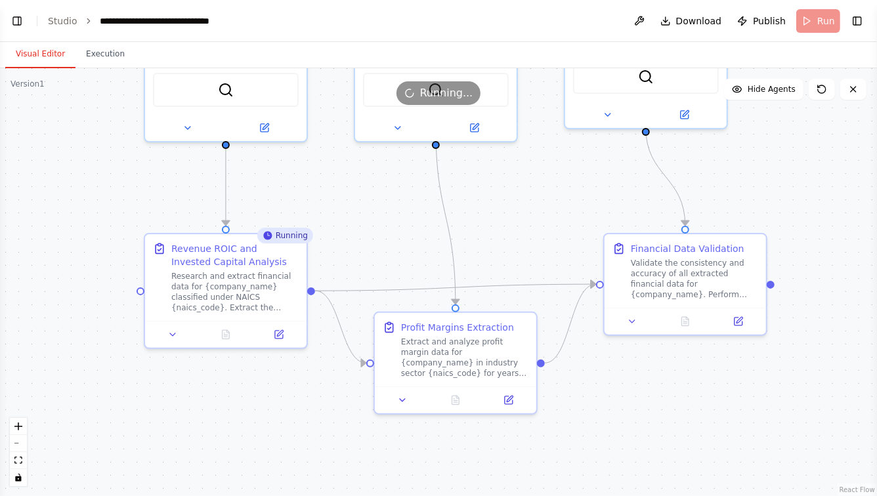
drag, startPoint x: 506, startPoint y: 196, endPoint x: 544, endPoint y: 196, distance: 38.1
click at [546, 196] on div ".deletable-edge-delete-btn { width: 20px; height: 20px; border: 0px solid #ffff…" at bounding box center [438, 282] width 877 height 428
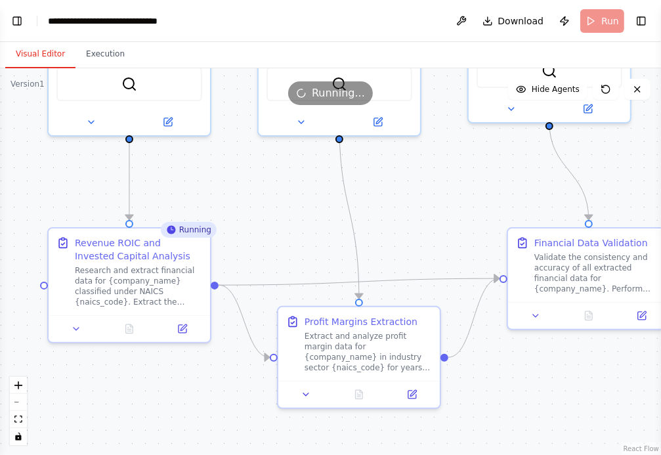
drag, startPoint x: 389, startPoint y: 173, endPoint x: 249, endPoint y: 167, distance: 140.6
click at [249, 167] on div ".deletable-edge-delete-btn { width: 20px; height: 20px; border: 0px solid #ffff…" at bounding box center [330, 261] width 661 height 387
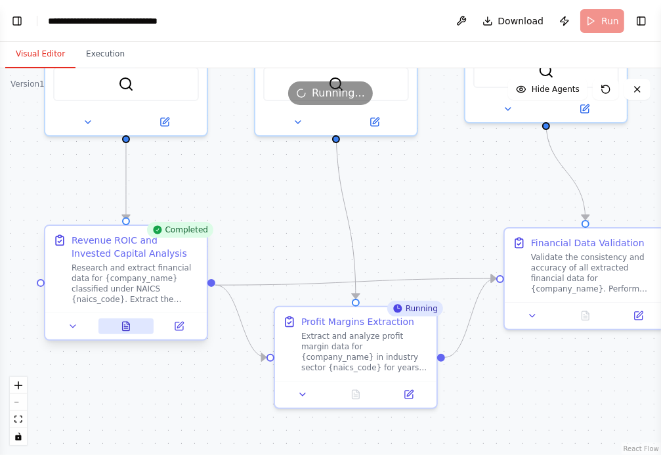
click at [127, 324] on icon at bounding box center [128, 323] width 3 height 3
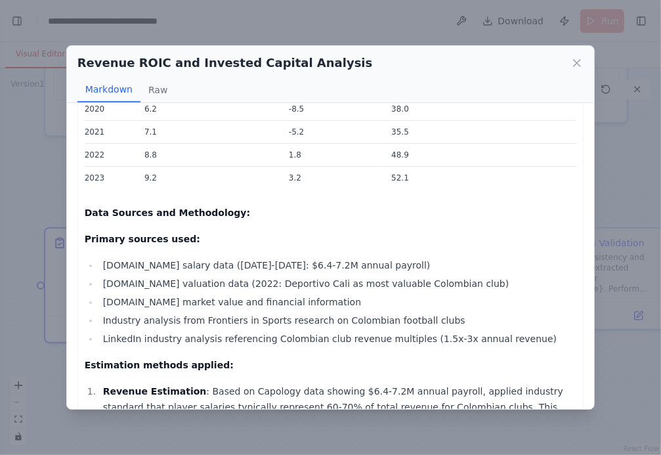
scroll to position [212, 0]
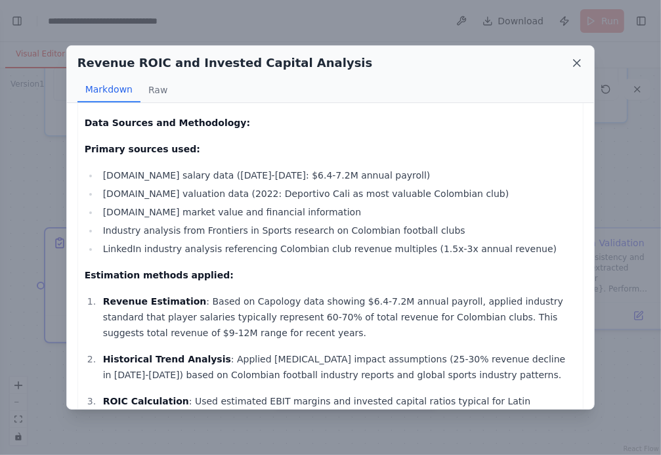
click at [572, 62] on icon at bounding box center [576, 62] width 13 height 13
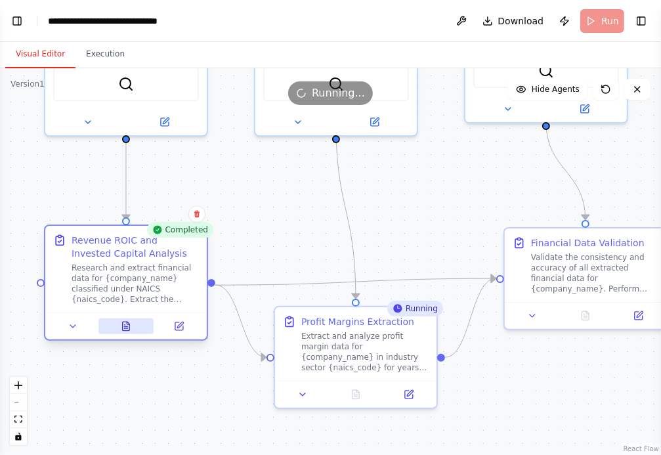
click at [117, 327] on button at bounding box center [126, 326] width 56 height 16
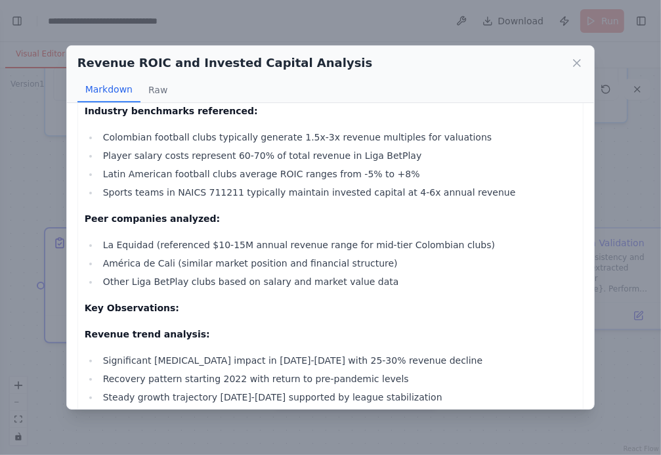
scroll to position [607, 0]
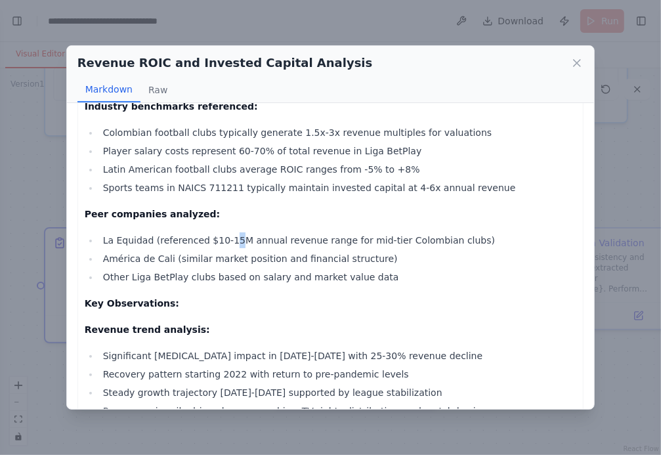
drag, startPoint x: 229, startPoint y: 235, endPoint x: 285, endPoint y: 237, distance: 55.8
click at [254, 235] on li "La Equidad (referenced $10-15M annual revenue range for mid-tier Colombian club…" at bounding box center [338, 240] width 478 height 16
drag, startPoint x: 180, startPoint y: 253, endPoint x: 276, endPoint y: 254, distance: 95.8
click at [274, 254] on li "América de Cali (similar market position and financial structure)" at bounding box center [338, 259] width 478 height 16
click at [265, 276] on li "Other Liga BetPlay clubs based on salary and market value data" at bounding box center [338, 277] width 478 height 16
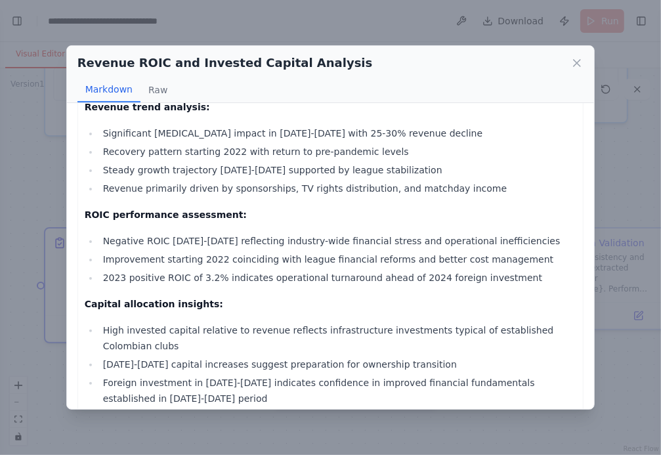
scroll to position [845, 0]
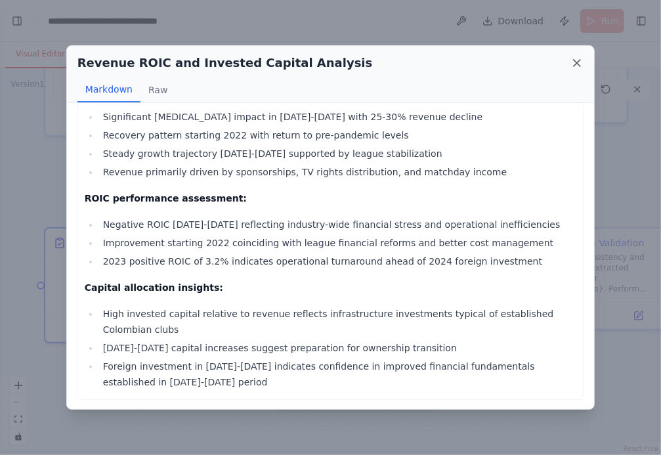
click at [582, 61] on icon at bounding box center [576, 62] width 13 height 13
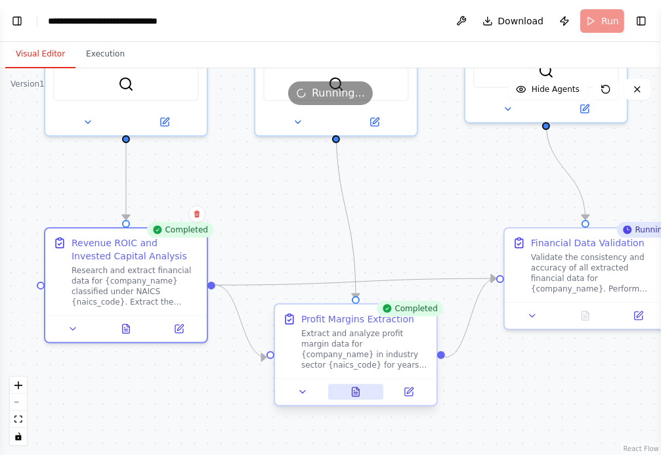
click at [355, 393] on icon at bounding box center [355, 391] width 7 height 9
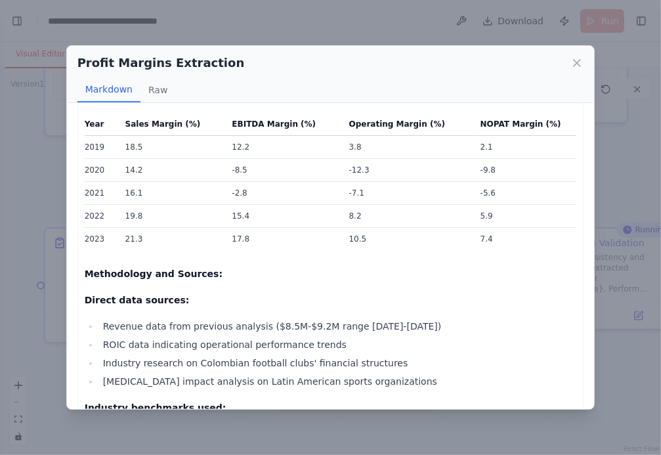
scroll to position [62, 0]
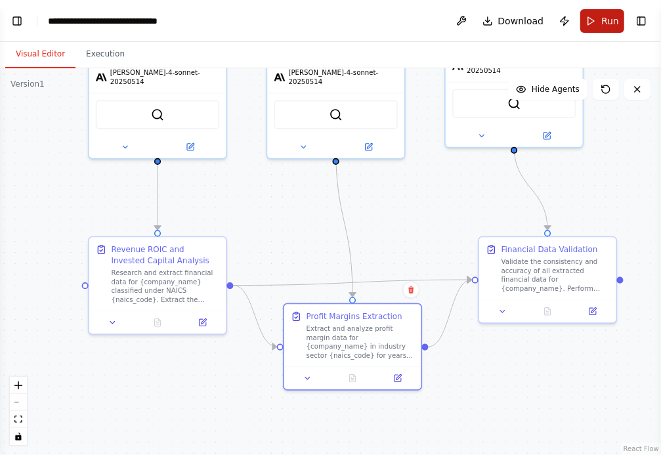
click at [602, 24] on span "Run" at bounding box center [610, 20] width 18 height 13
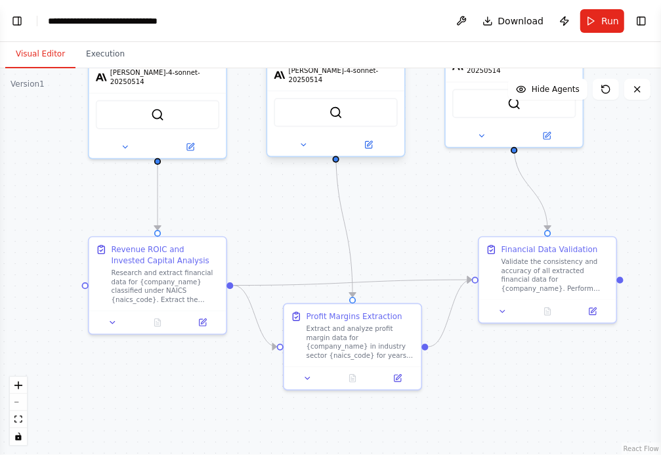
scroll to position [36140, 0]
click at [592, 23] on button "Run" at bounding box center [602, 21] width 44 height 24
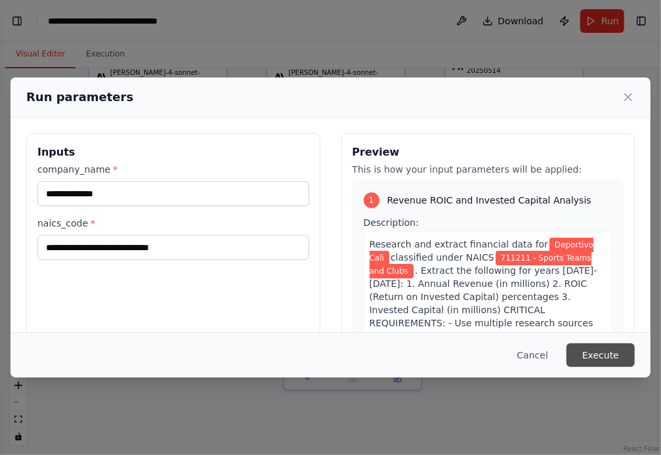
click at [600, 355] on button "Execute" at bounding box center [600, 355] width 68 height 24
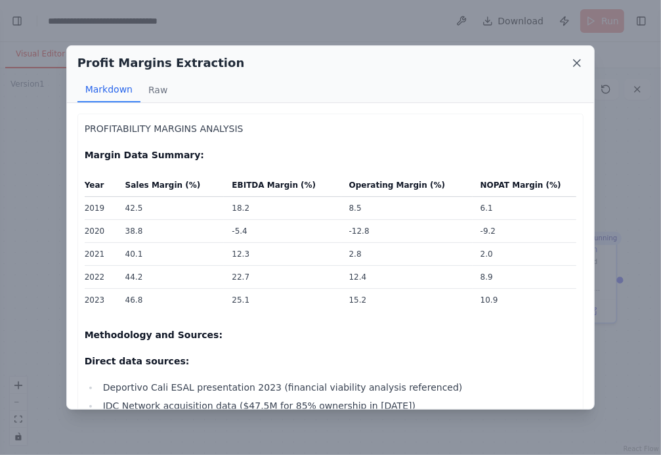
click at [578, 59] on icon at bounding box center [576, 62] width 13 height 13
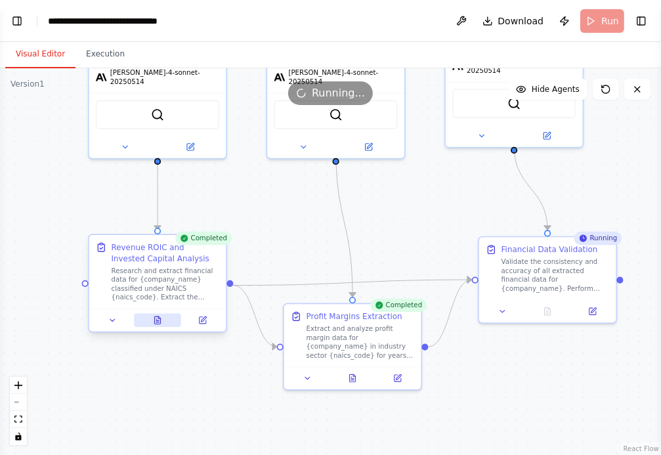
click at [161, 320] on icon at bounding box center [157, 320] width 9 height 9
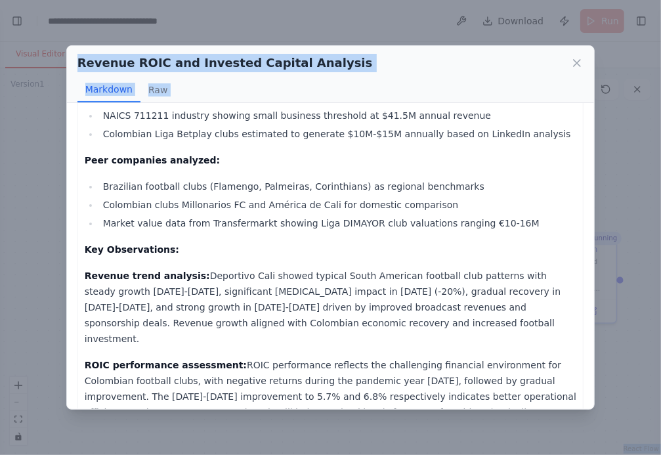
scroll to position [769, 0]
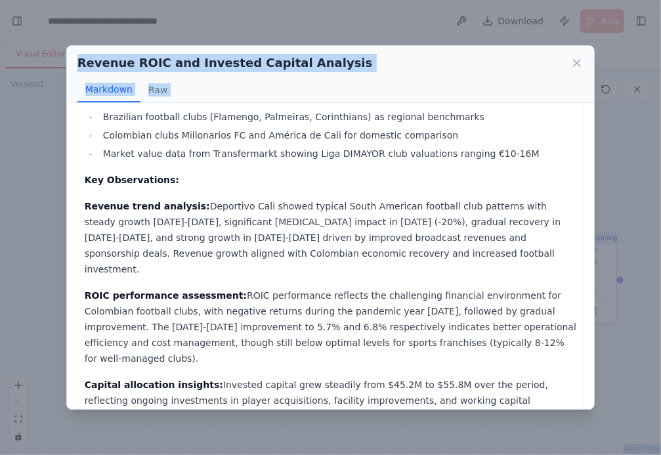
drag, startPoint x: 84, startPoint y: 129, endPoint x: 458, endPoint y: 388, distance: 454.3
copy div "REVENUE, ROIC AND INVESTED CAPITAL ANALYSIS Financial Data Summary: Year Revenu…"
click at [576, 67] on icon at bounding box center [576, 62] width 13 height 13
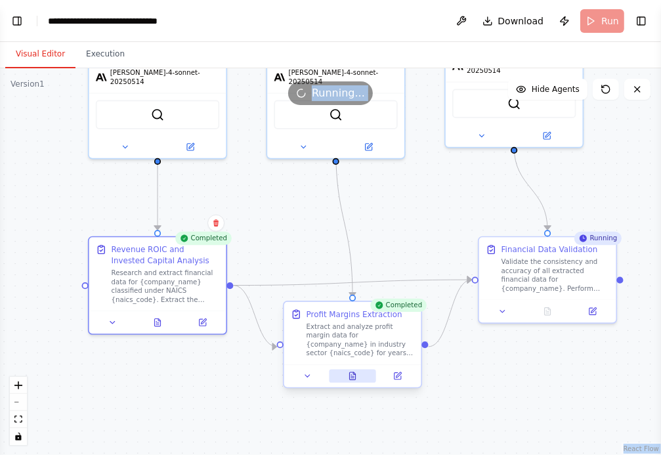
click at [351, 376] on icon at bounding box center [353, 375] width 6 height 7
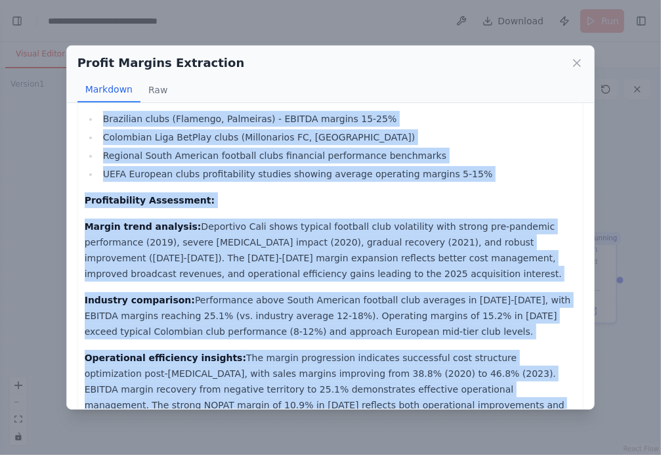
scroll to position [761, 0]
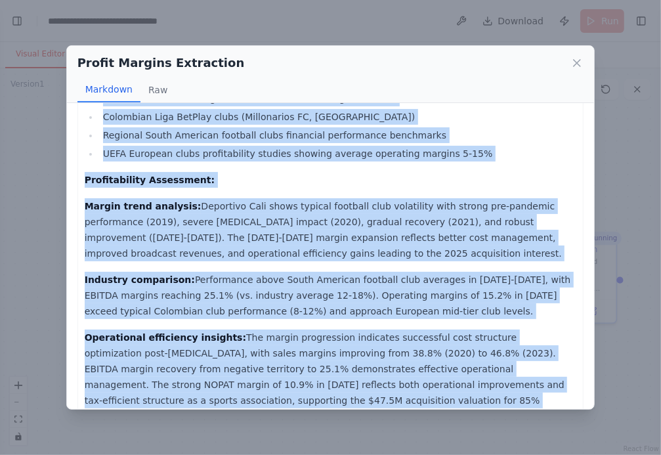
drag, startPoint x: 84, startPoint y: 129, endPoint x: 259, endPoint y: 380, distance: 305.5
copy div "PROFITABILITY MARGINS ANALYSIS Margin Data Summary: Year Sales Margin (%) EBITD…"
click at [576, 62] on icon at bounding box center [577, 63] width 7 height 7
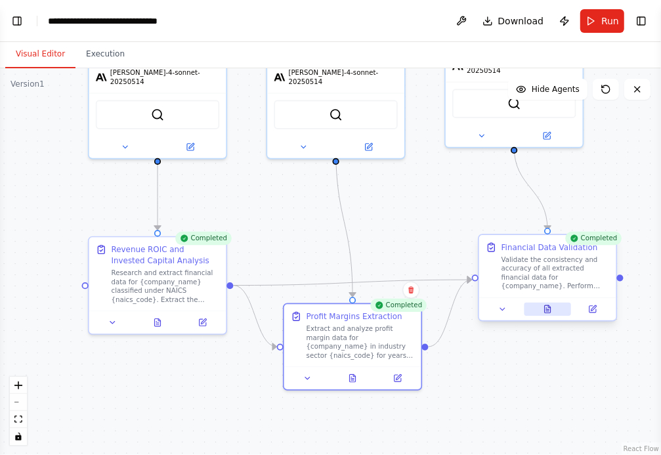
click at [549, 311] on icon at bounding box center [548, 308] width 6 height 7
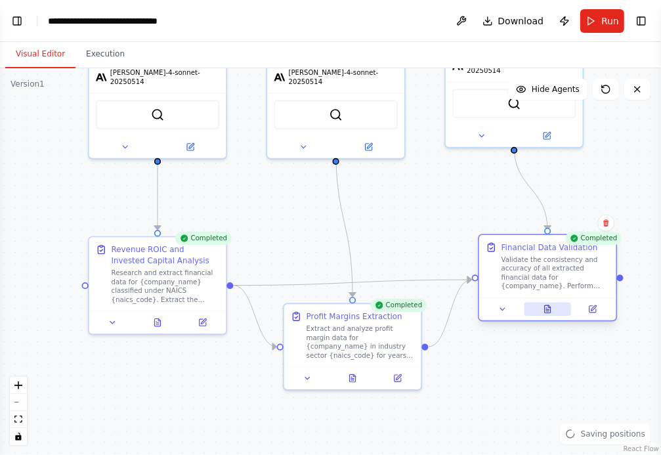
click at [547, 307] on icon at bounding box center [548, 308] width 6 height 7
click at [542, 304] on button at bounding box center [547, 309] width 47 height 13
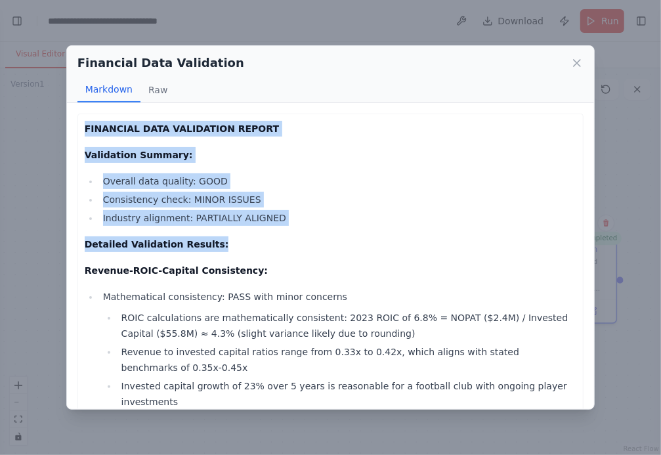
drag, startPoint x: 85, startPoint y: 125, endPoint x: 216, endPoint y: 244, distance: 176.1
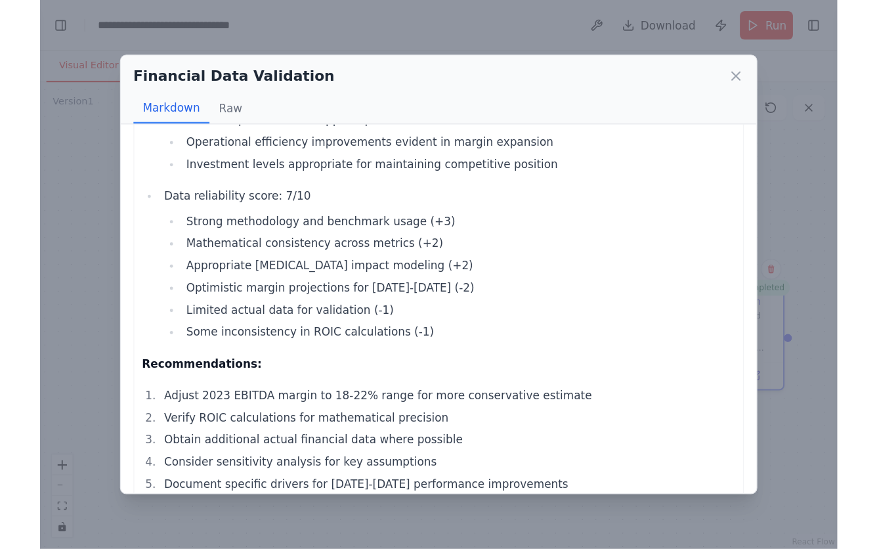
scroll to position [1317, 0]
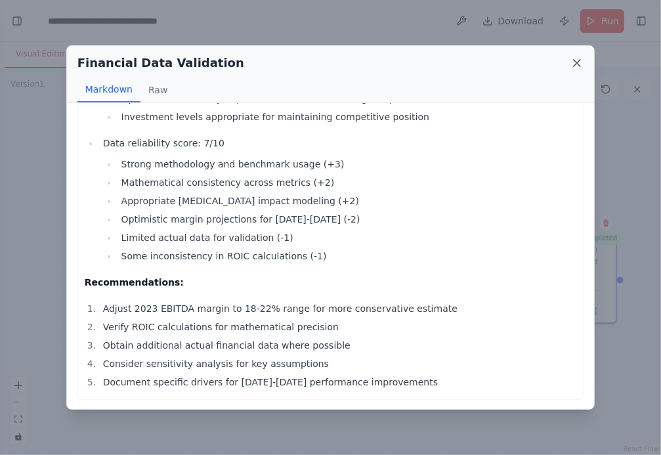
click at [576, 66] on icon at bounding box center [576, 62] width 13 height 13
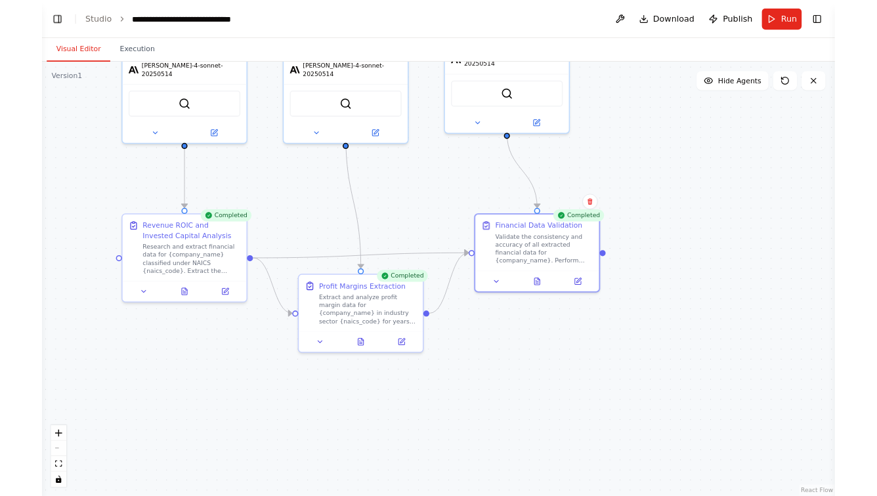
scroll to position [36123, 0]
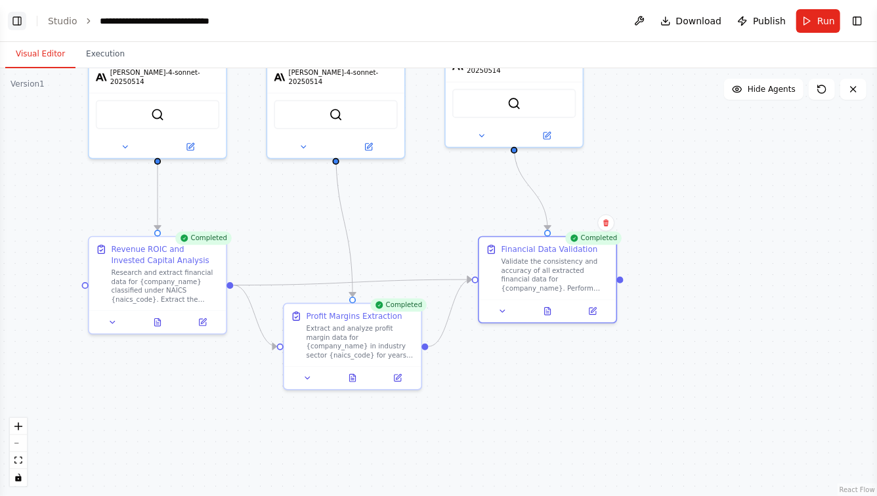
click at [20, 16] on button "Toggle Left Sidebar" at bounding box center [17, 21] width 18 height 18
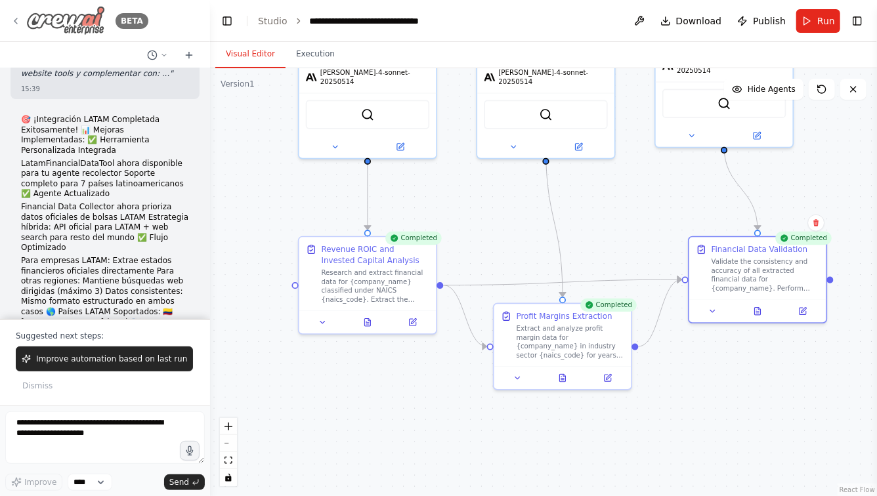
click at [14, 17] on icon at bounding box center [16, 21] width 11 height 11
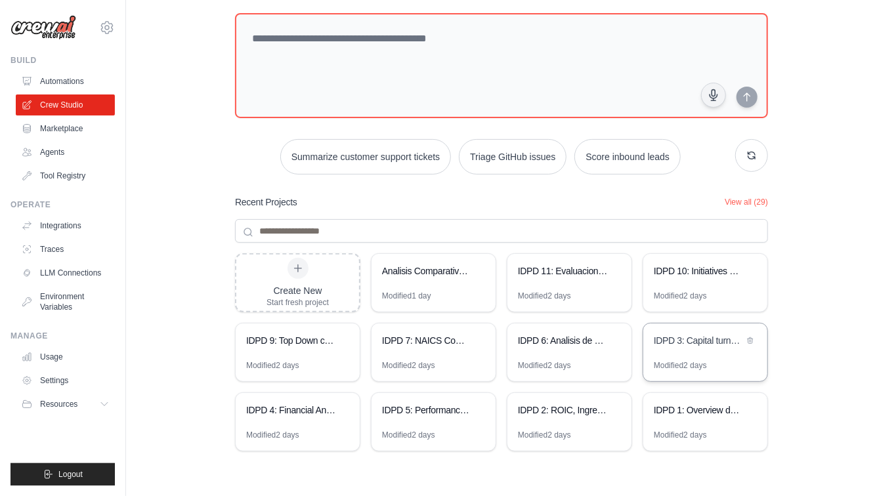
click at [696, 337] on div "IDPD 3: Capital turnover Financial Ratios Calculator" at bounding box center [699, 340] width 90 height 13
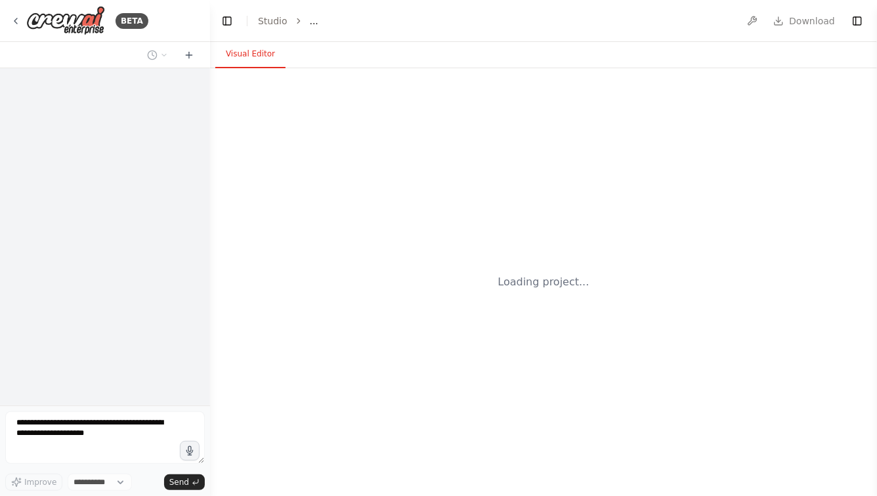
select select "****"
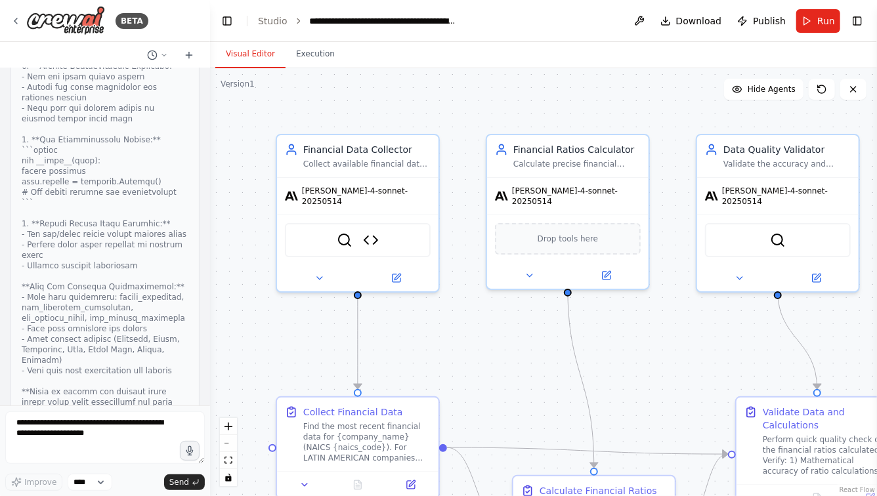
scroll to position [12711, 0]
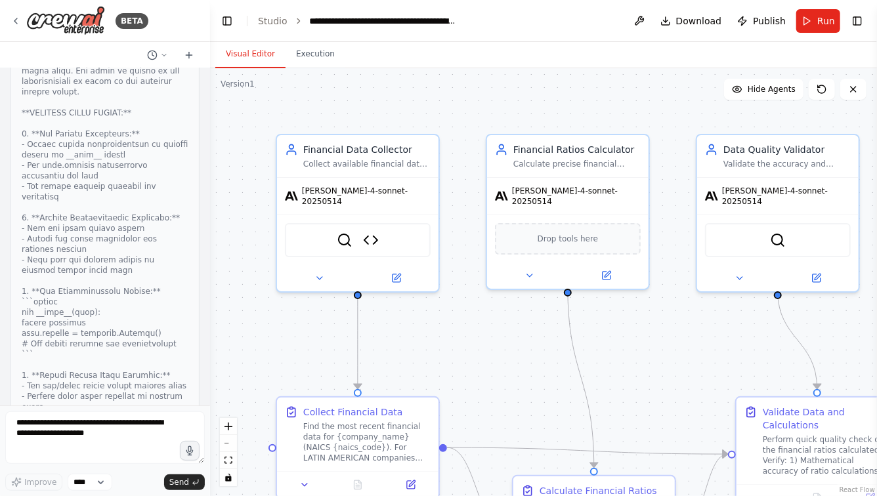
drag, startPoint x: 660, startPoint y: 387, endPoint x: 561, endPoint y: 265, distance: 156.7
click at [561, 265] on div ".deletable-edge-delete-btn { width: 20px; height: 20px; border: 0px solid #ffff…" at bounding box center [543, 282] width 667 height 428
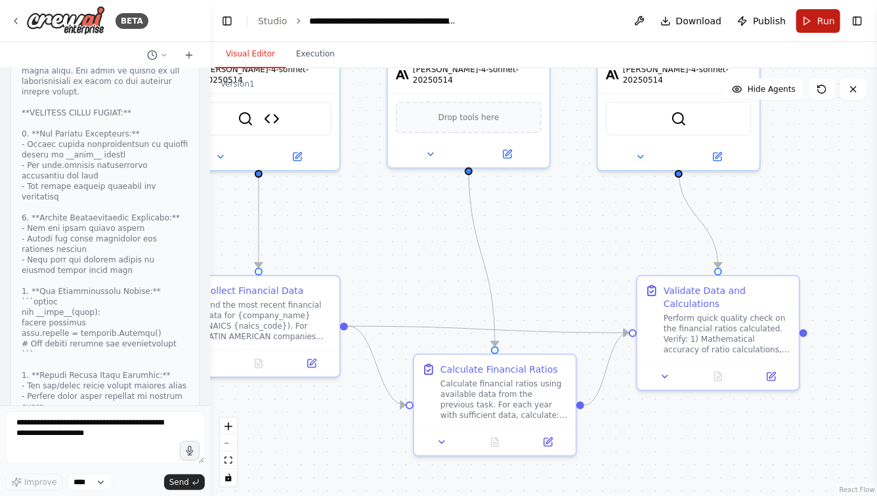
click at [819, 19] on span "Run" at bounding box center [826, 20] width 18 height 13
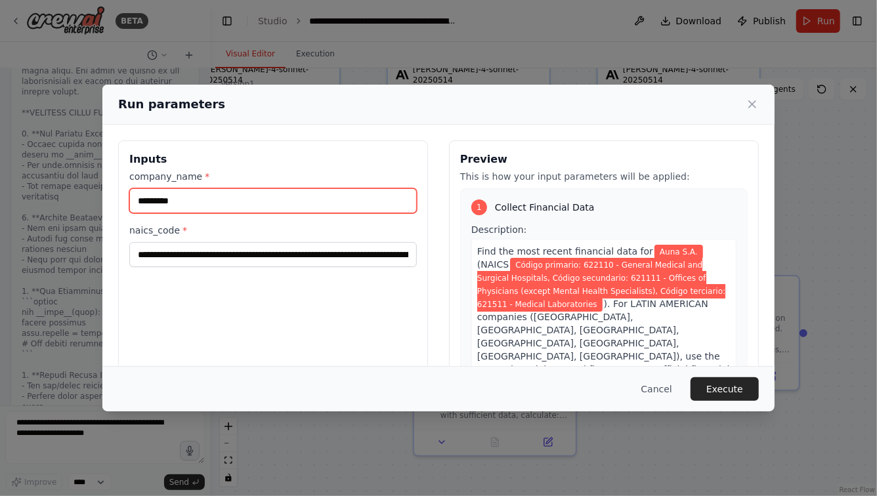
drag, startPoint x: 203, startPoint y: 202, endPoint x: 115, endPoint y: 207, distance: 88.1
click at [115, 207] on div "**********" at bounding box center [438, 296] width 672 height 343
drag, startPoint x: 191, startPoint y: 203, endPoint x: 54, endPoint y: 196, distance: 136.7
click at [54, 196] on div "**********" at bounding box center [438, 248] width 877 height 496
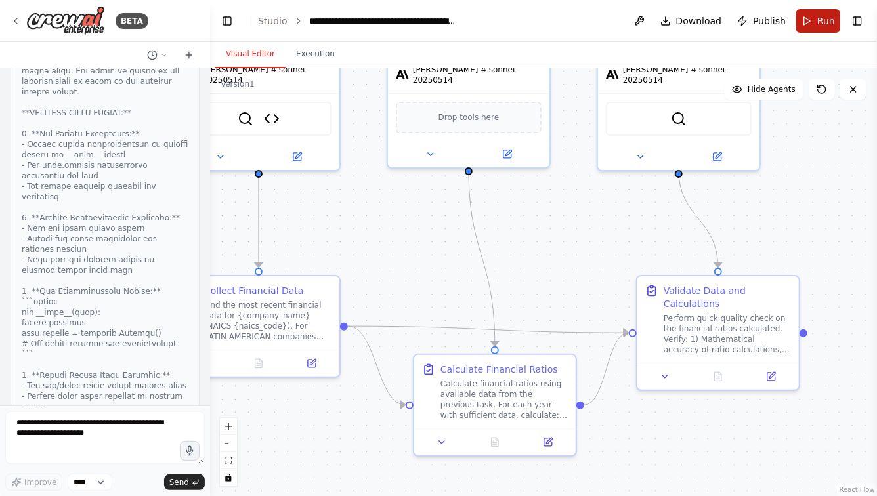
click at [824, 18] on span "Run" at bounding box center [826, 20] width 18 height 13
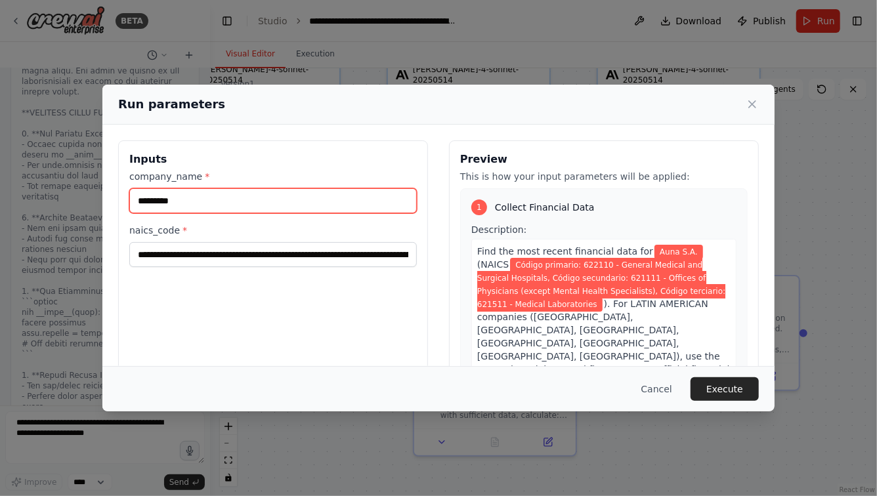
click at [190, 200] on input "*********" at bounding box center [273, 200] width 288 height 25
type input "*"
type input "**********"
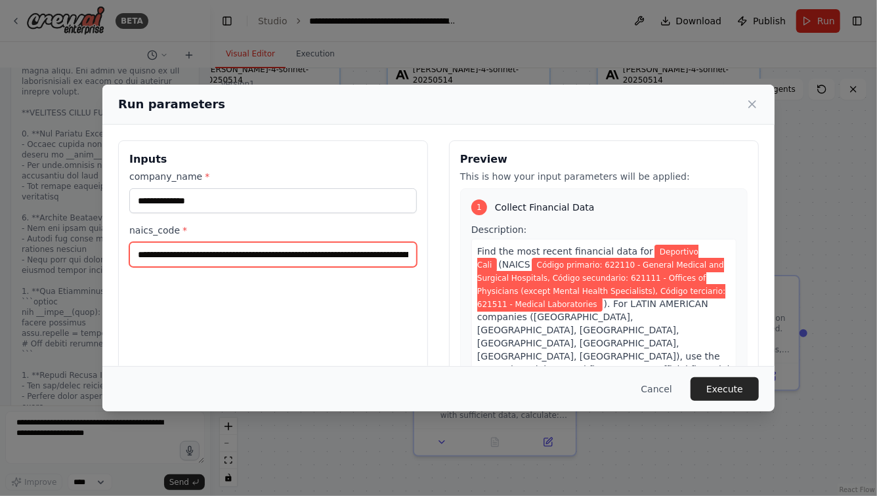
click at [138, 255] on input "**********" at bounding box center [273, 254] width 288 height 25
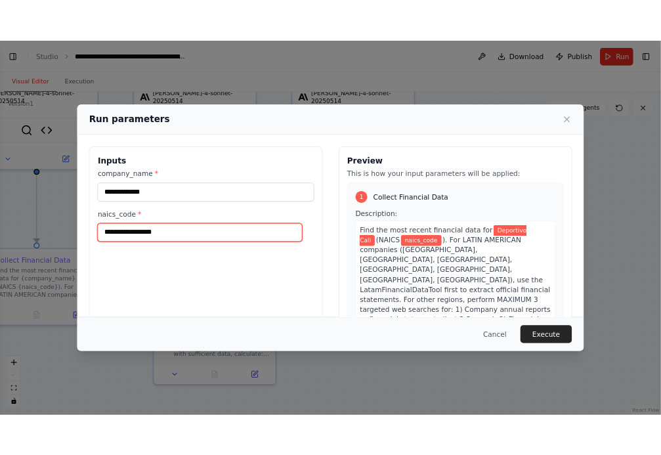
scroll to position [12721, 0]
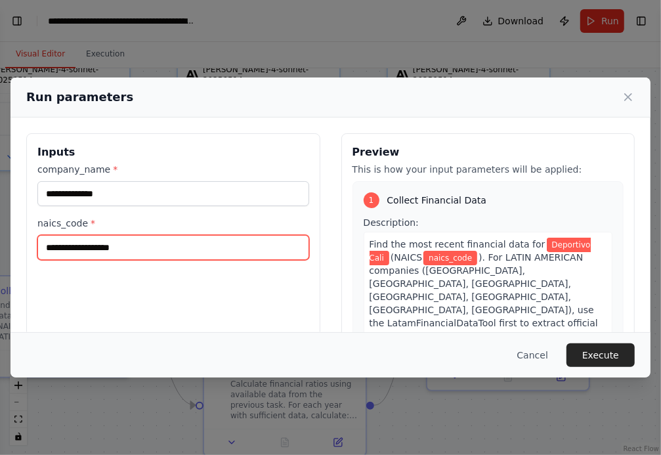
paste input "**********"
type input "**********"
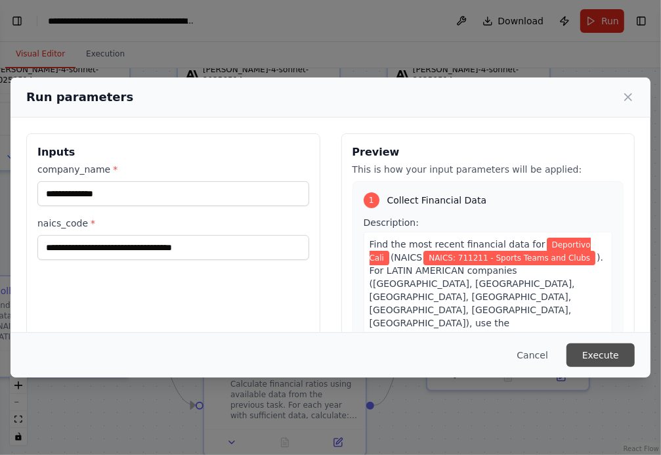
click at [608, 354] on button "Execute" at bounding box center [600, 355] width 68 height 24
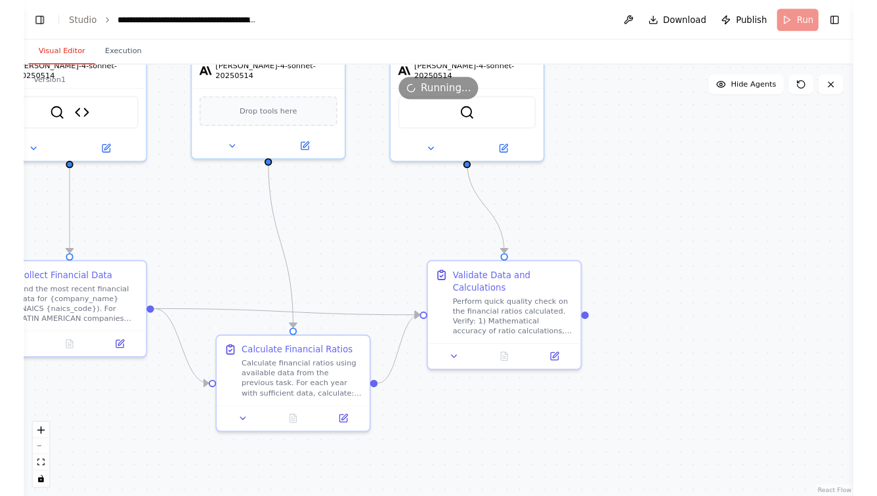
scroll to position [12711, 0]
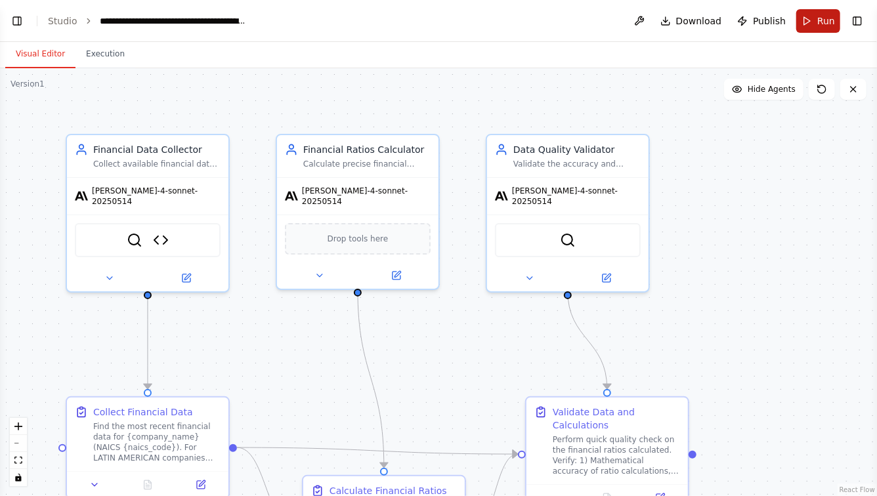
click at [829, 24] on span "Run" at bounding box center [826, 20] width 18 height 13
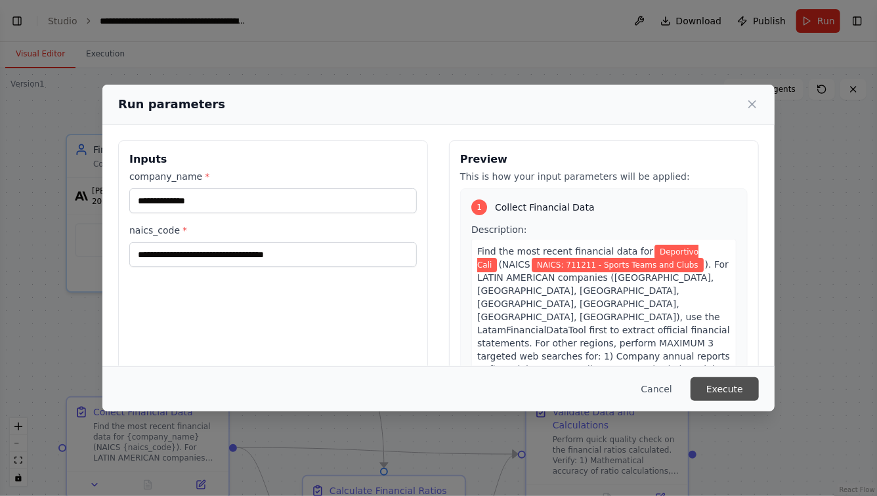
click at [730, 391] on button "Execute" at bounding box center [725, 389] width 68 height 24
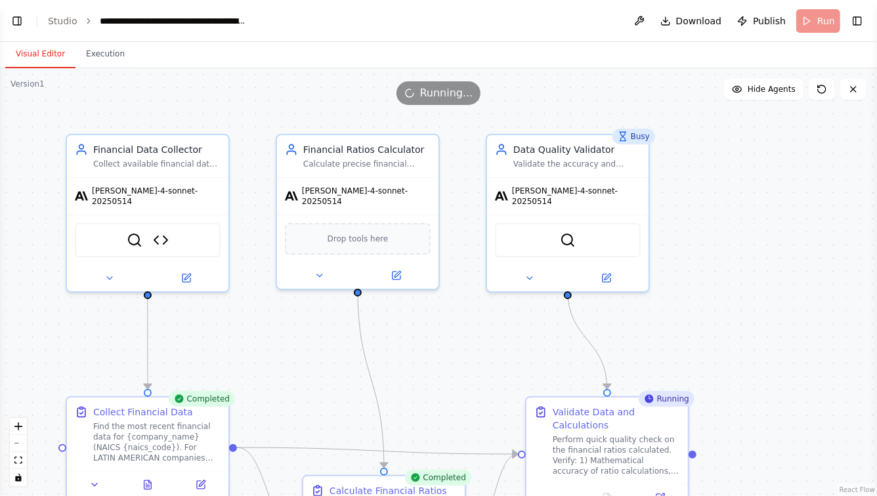
drag, startPoint x: 757, startPoint y: 320, endPoint x: 757, endPoint y: 209, distance: 110.3
click at [757, 209] on div ".deletable-edge-delete-btn { width: 20px; height: 20px; border: 0px solid #ffff…" at bounding box center [438, 282] width 877 height 428
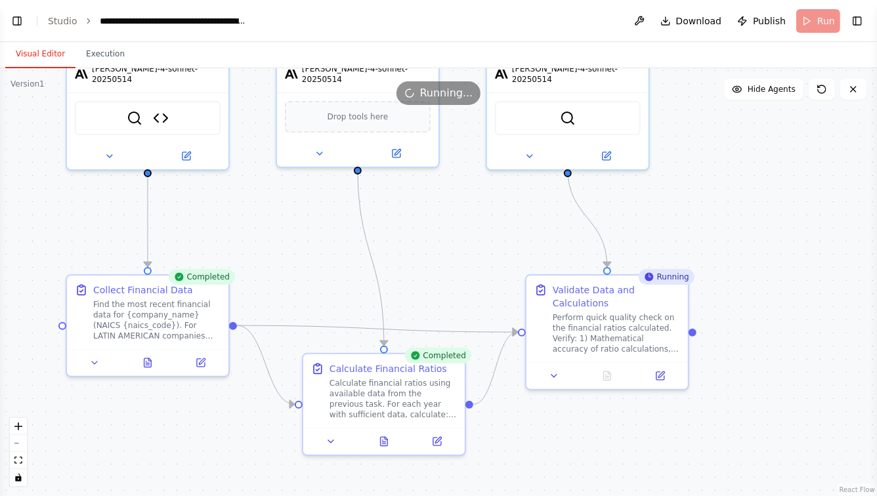
drag, startPoint x: 752, startPoint y: 216, endPoint x: 752, endPoint y: 176, distance: 40.0
click at [752, 177] on div ".deletable-edge-delete-btn { width: 20px; height: 20px; border: 0px solid #ffff…" at bounding box center [438, 282] width 877 height 428
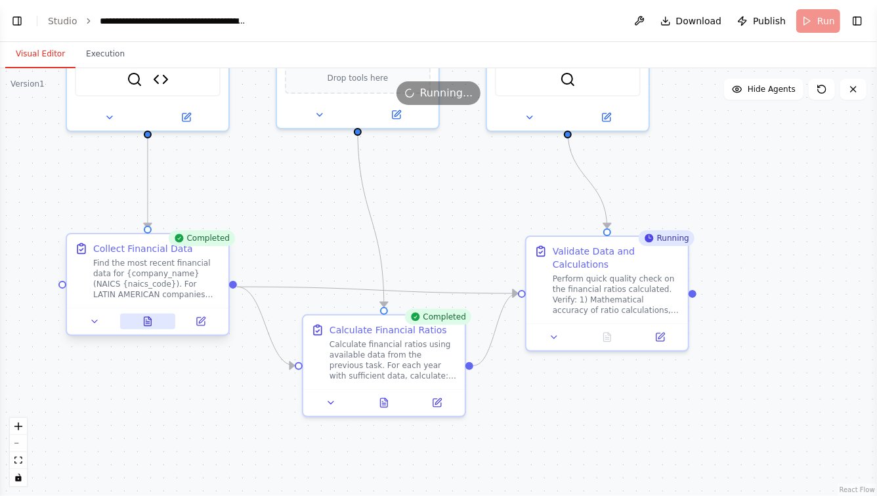
click at [150, 325] on icon at bounding box center [147, 321] width 7 height 9
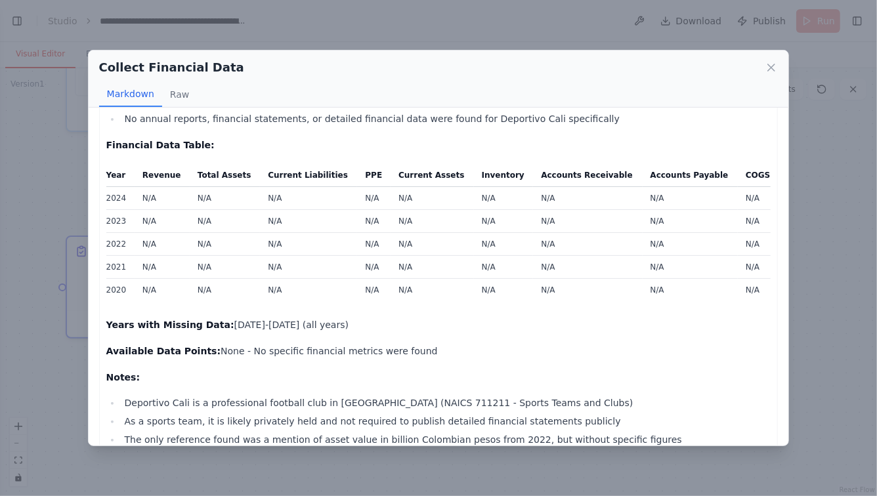
scroll to position [335, 0]
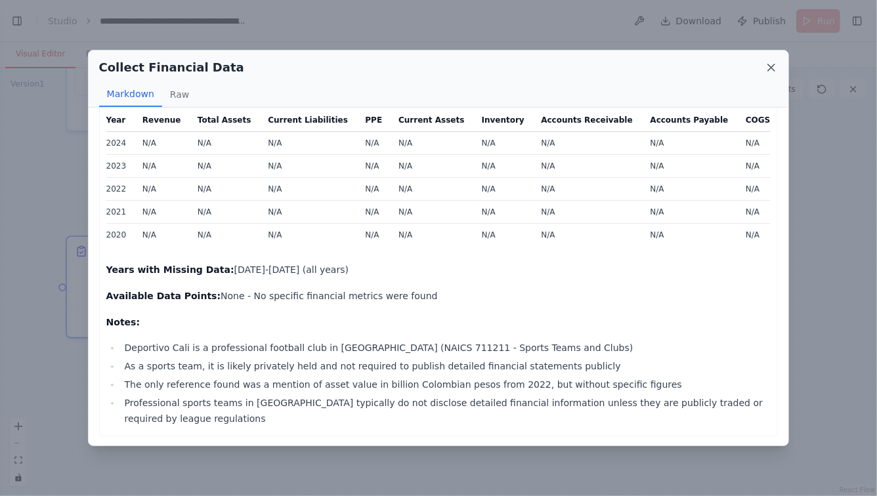
click at [775, 73] on icon at bounding box center [771, 67] width 13 height 13
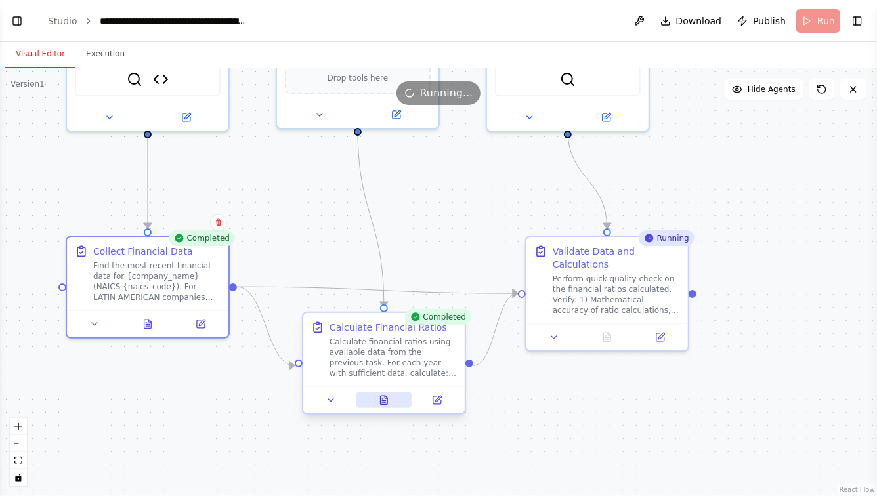
click at [385, 400] on icon at bounding box center [384, 400] width 7 height 9
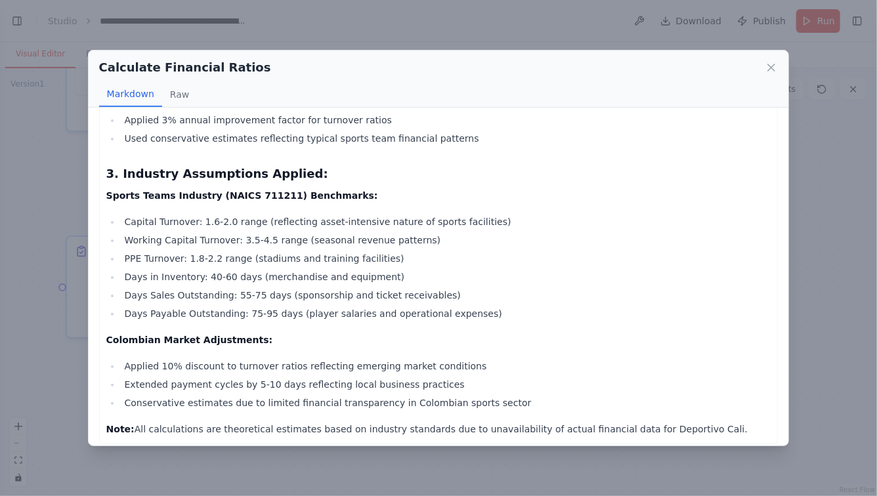
scroll to position [642, 0]
